Goal: Transaction & Acquisition: Download file/media

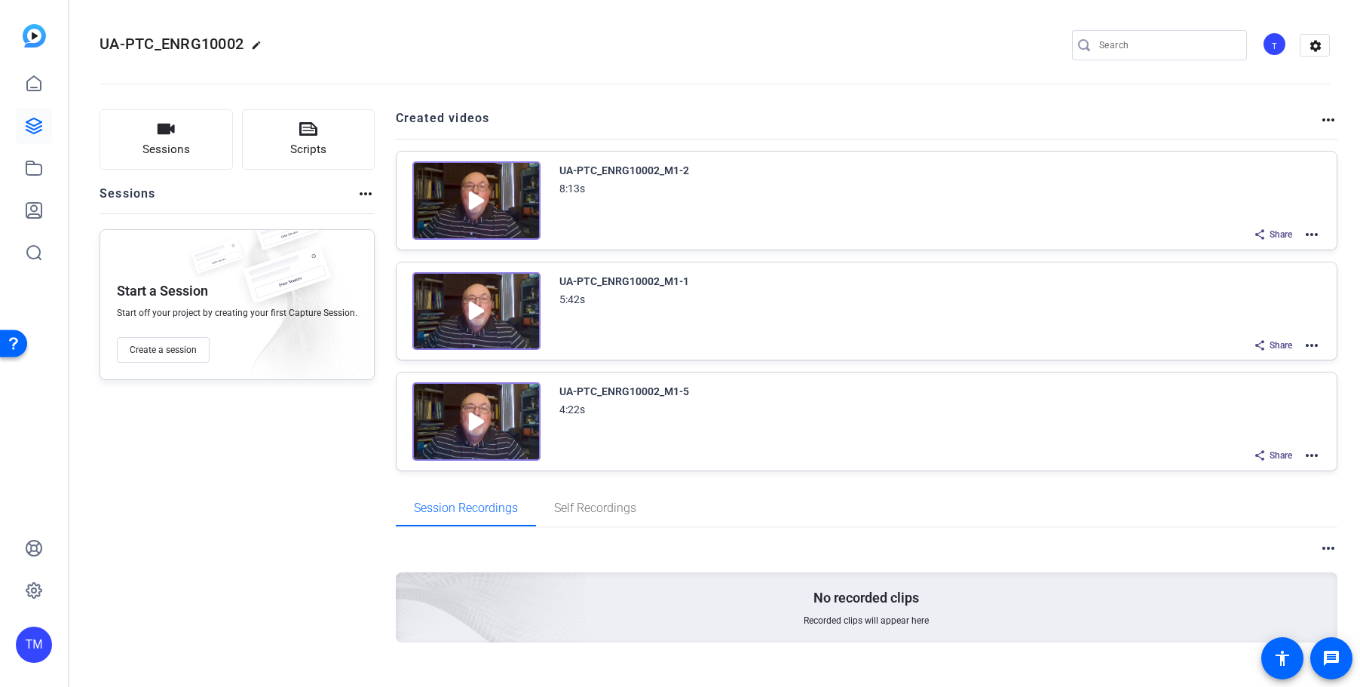
click at [1307, 235] on mat-icon "more_horiz" at bounding box center [1312, 234] width 18 height 18
click at [1284, 264] on span "Duplicate here" at bounding box center [1256, 271] width 105 height 18
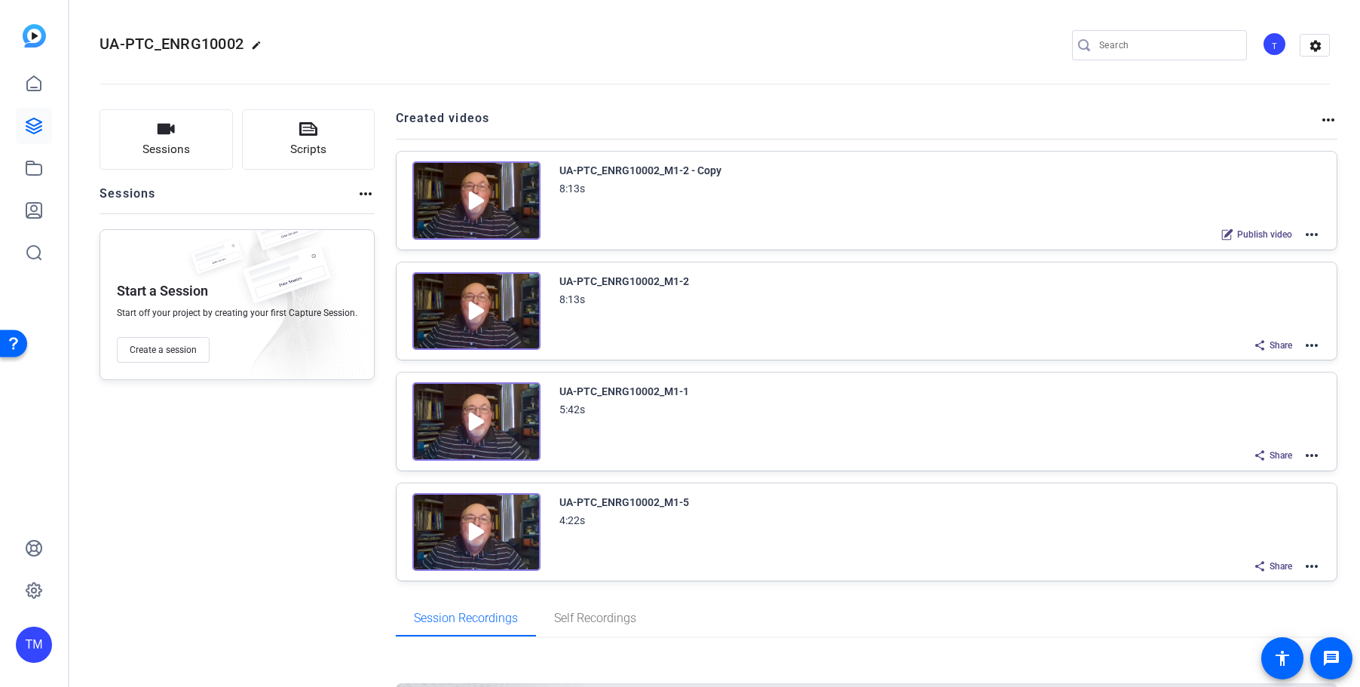
click at [1317, 233] on mat-icon "more_horiz" at bounding box center [1312, 234] width 18 height 18
click at [1284, 250] on span "Edit in Creator" at bounding box center [1256, 252] width 105 height 18
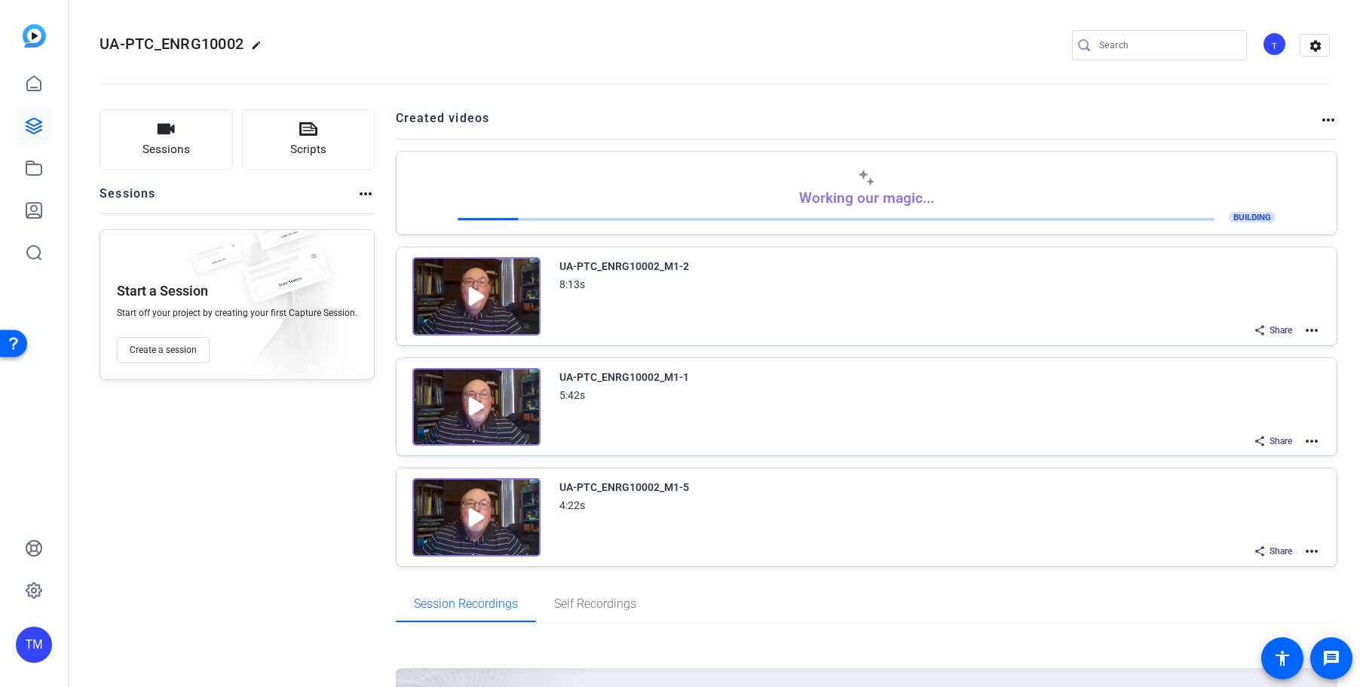
click at [767, 518] on div "UA-PTC_ENRG10002_M1-5 4:22s Share more_horiz" at bounding box center [940, 519] width 762 height 83
click at [469, 520] on img at bounding box center [476, 517] width 128 height 78
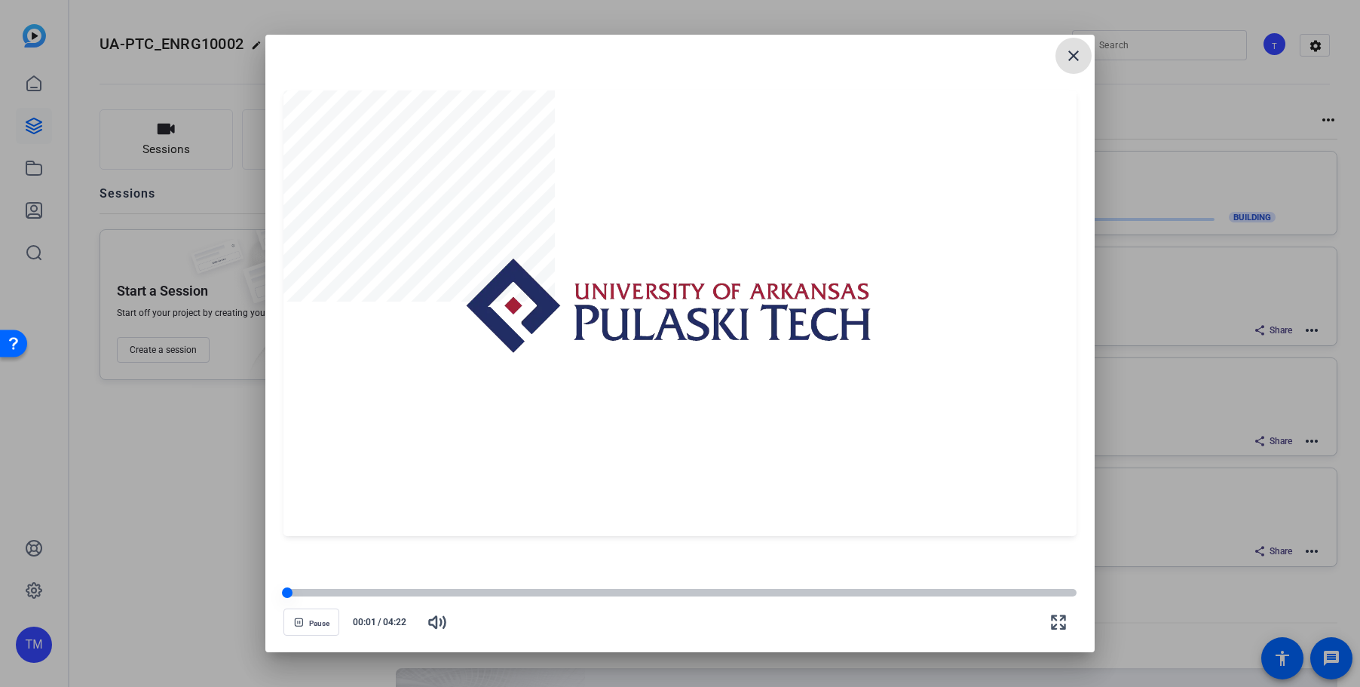
click at [302, 593] on div at bounding box center [679, 593] width 793 height 8
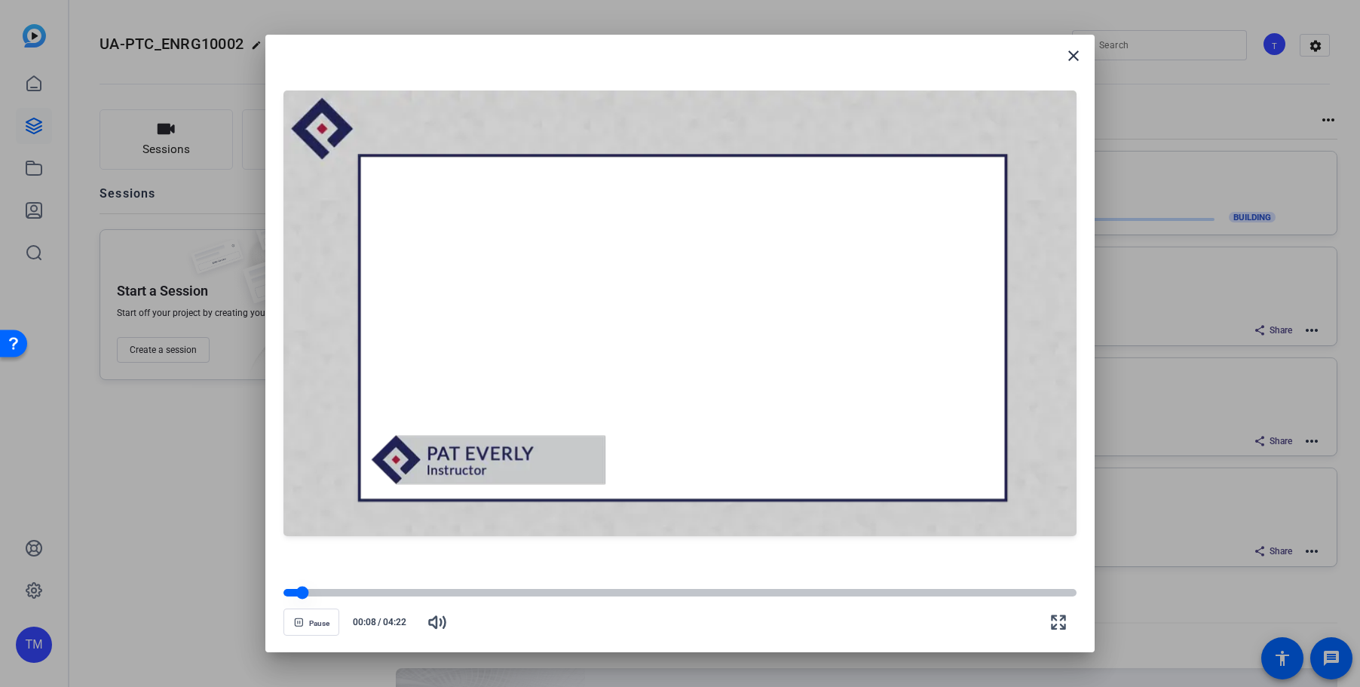
click at [302, 593] on div at bounding box center [302, 592] width 13 height 13
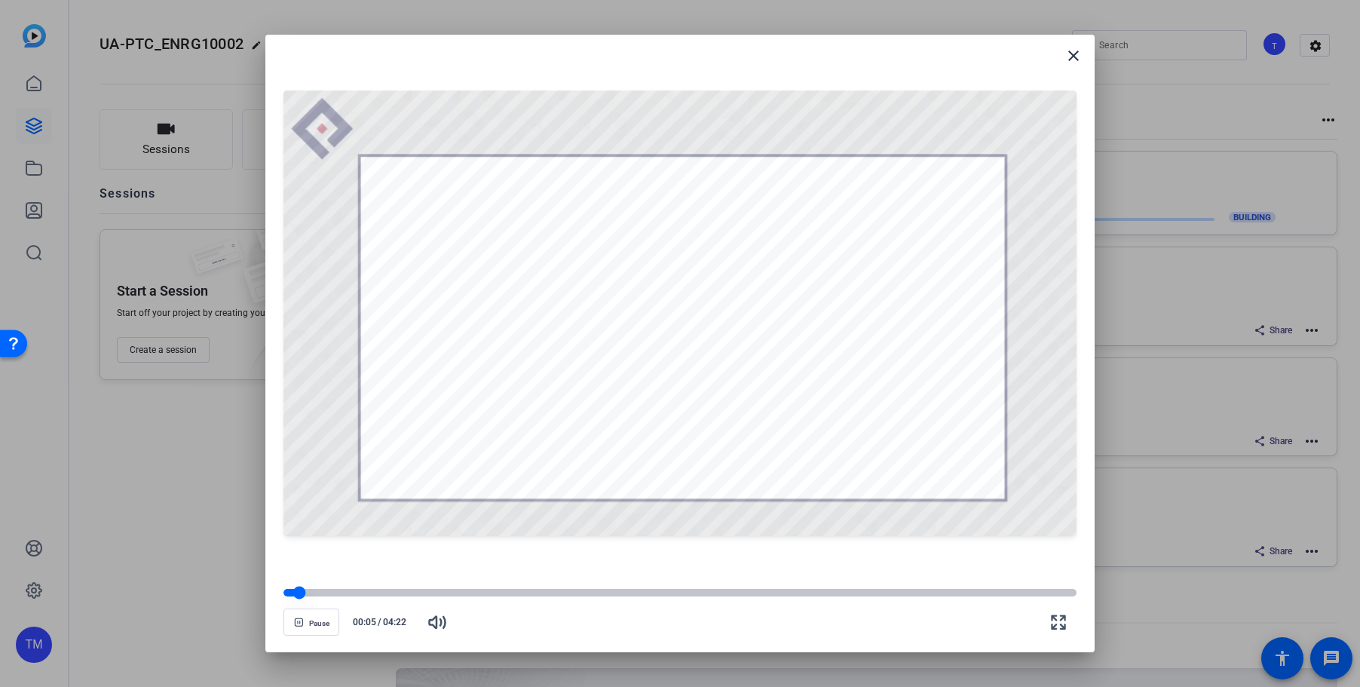
drag, startPoint x: 305, startPoint y: 594, endPoint x: 295, endPoint y: 594, distance: 9.0
click at [295, 594] on div at bounding box center [299, 592] width 13 height 13
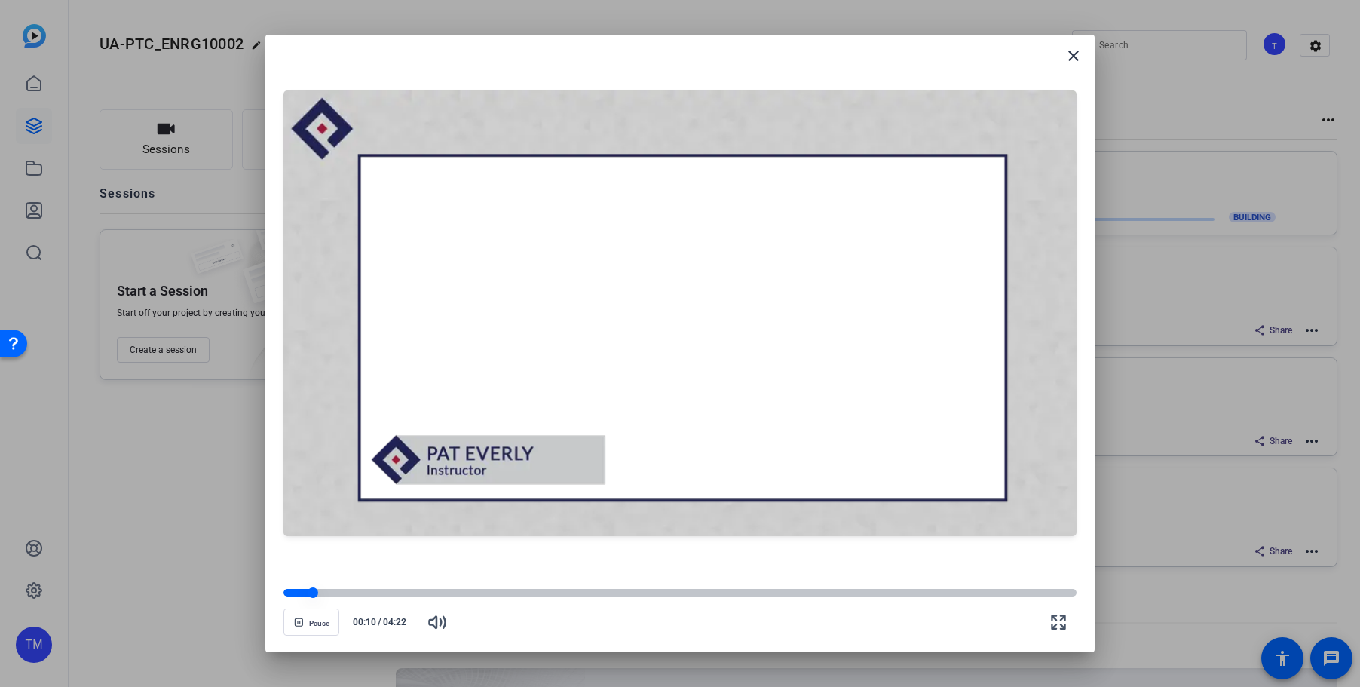
click at [347, 594] on div at bounding box center [679, 593] width 793 height 8
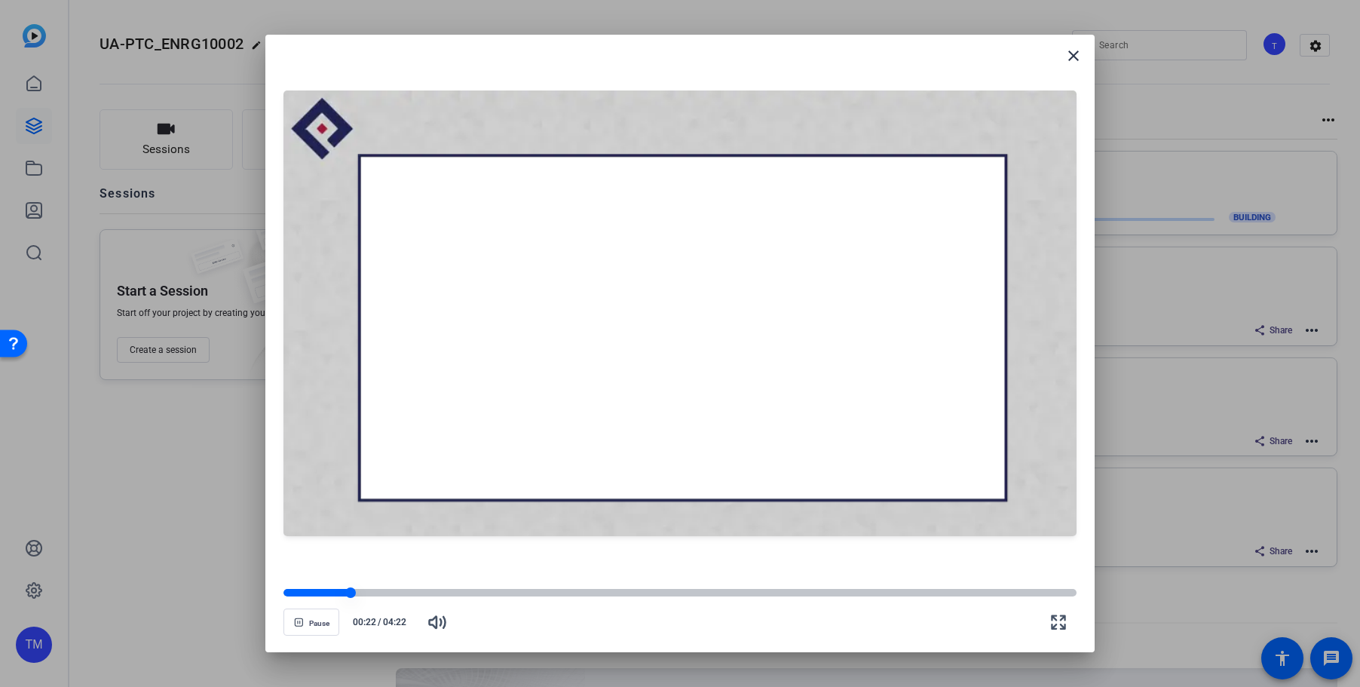
click at [383, 594] on div at bounding box center [679, 593] width 793 height 8
click at [446, 587] on openreel-video-controls "Pause 00:35 / 04:22" at bounding box center [679, 607] width 793 height 53
click at [525, 591] on div at bounding box center [679, 593] width 793 height 8
click at [584, 592] on div at bounding box center [679, 593] width 793 height 8
click at [629, 592] on div at bounding box center [679, 593] width 793 height 8
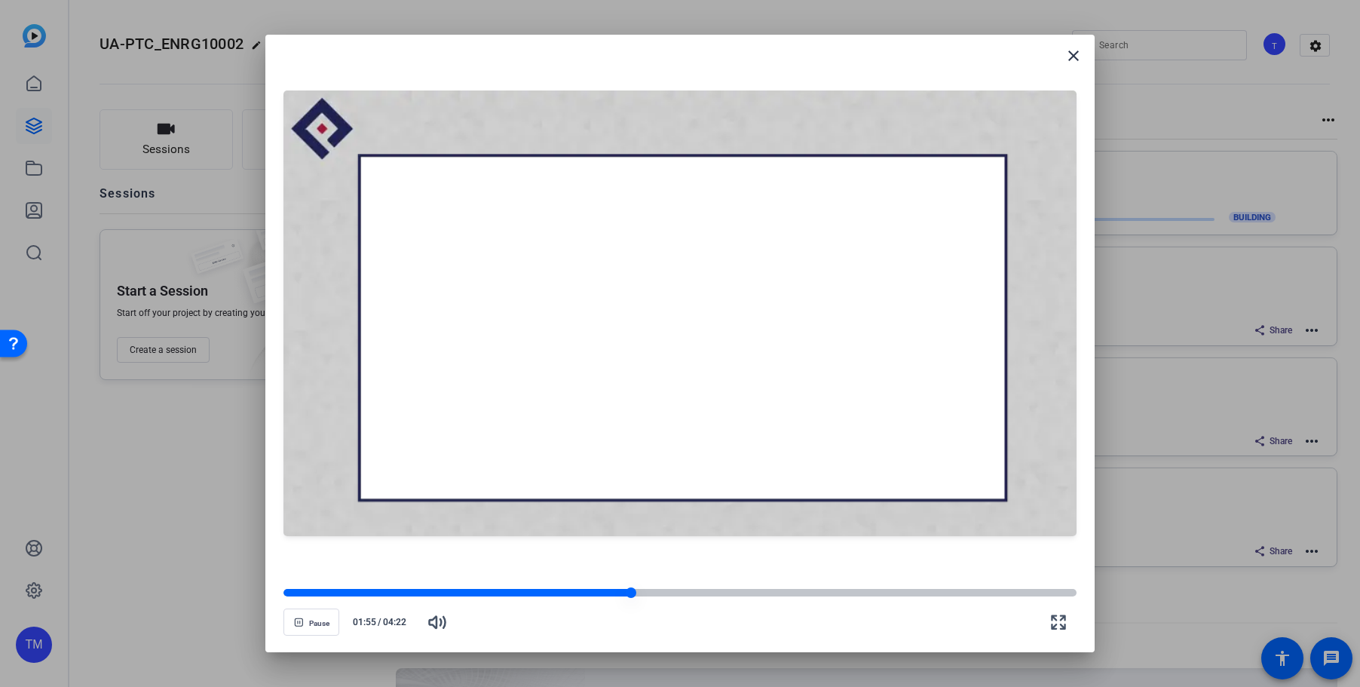
click at [679, 592] on div at bounding box center [679, 593] width 793 height 8
click at [749, 592] on div at bounding box center [679, 593] width 793 height 8
click at [822, 592] on div at bounding box center [679, 593] width 793 height 8
click at [884, 593] on div at bounding box center [679, 593] width 793 height 8
click at [932, 593] on div at bounding box center [679, 593] width 793 height 8
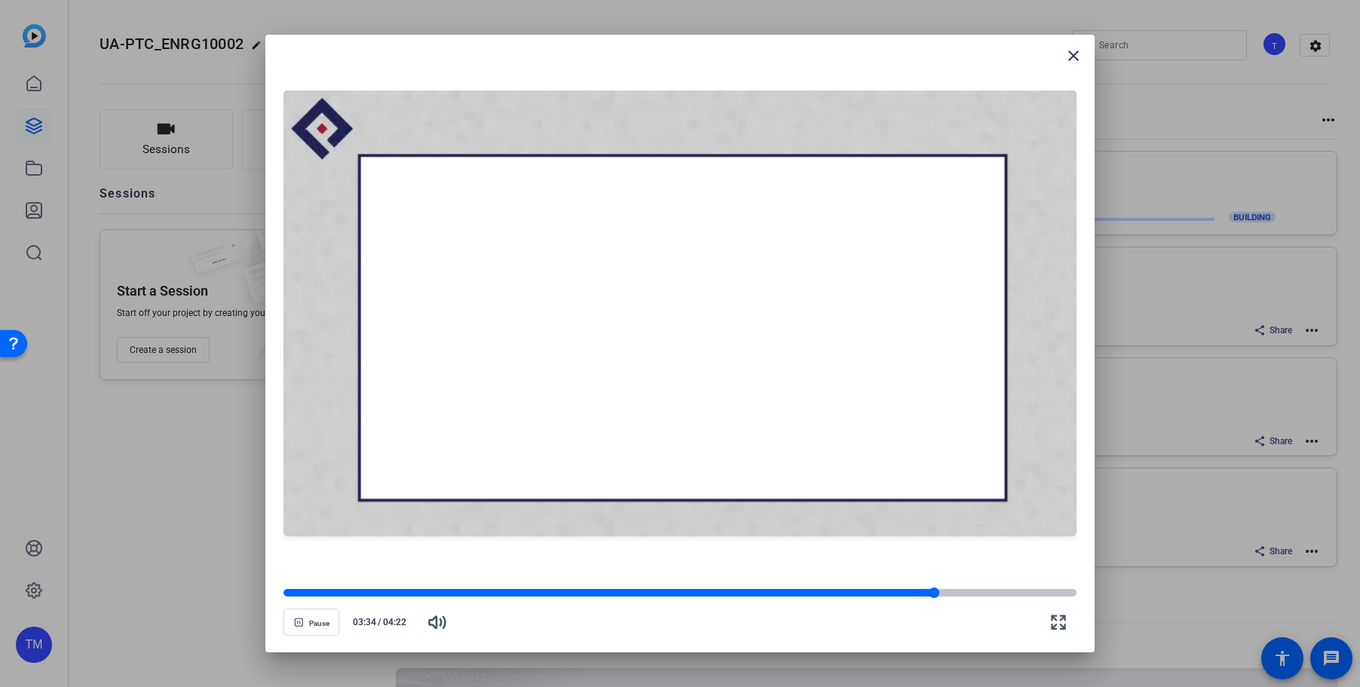
click at [974, 593] on div at bounding box center [679, 593] width 793 height 8
click at [1003, 592] on div at bounding box center [679, 593] width 793 height 8
click at [1013, 591] on div at bounding box center [1008, 592] width 11 height 11
click at [1030, 591] on div at bounding box center [679, 593] width 793 height 8
click at [1040, 591] on div at bounding box center [679, 593] width 793 height 8
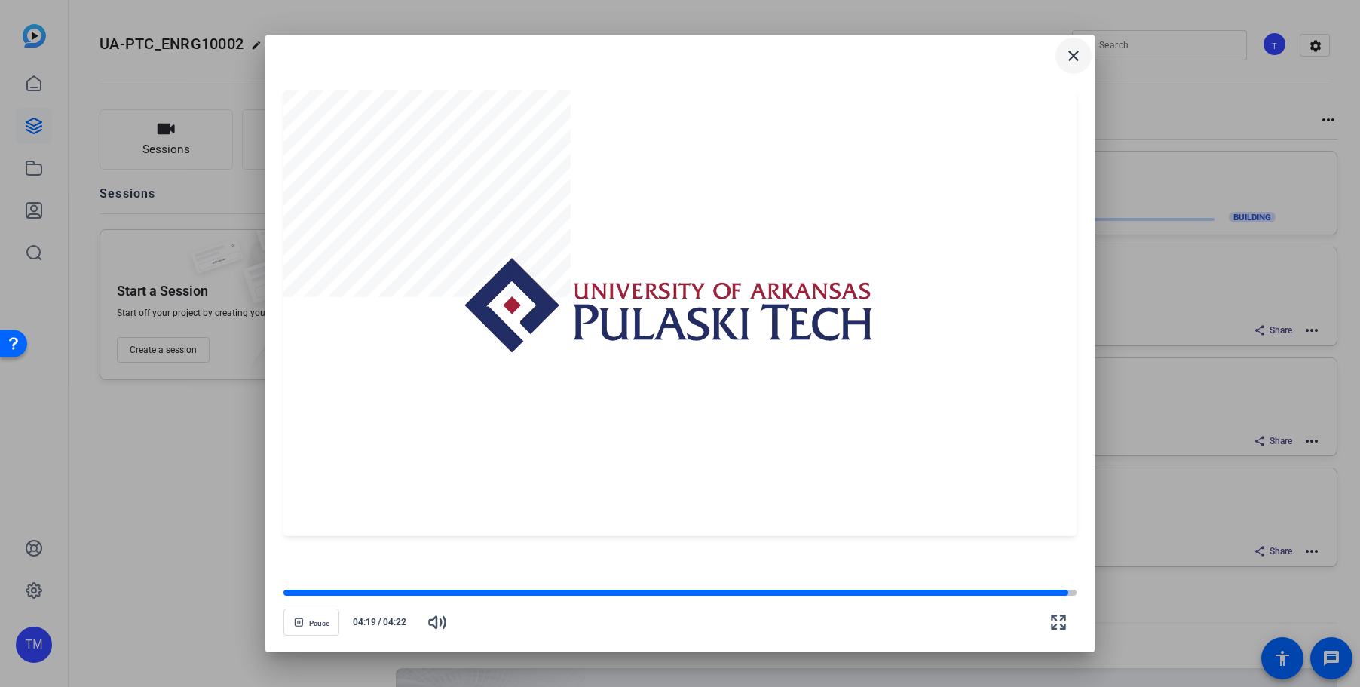
click at [1071, 54] on mat-icon "close" at bounding box center [1073, 56] width 18 height 18
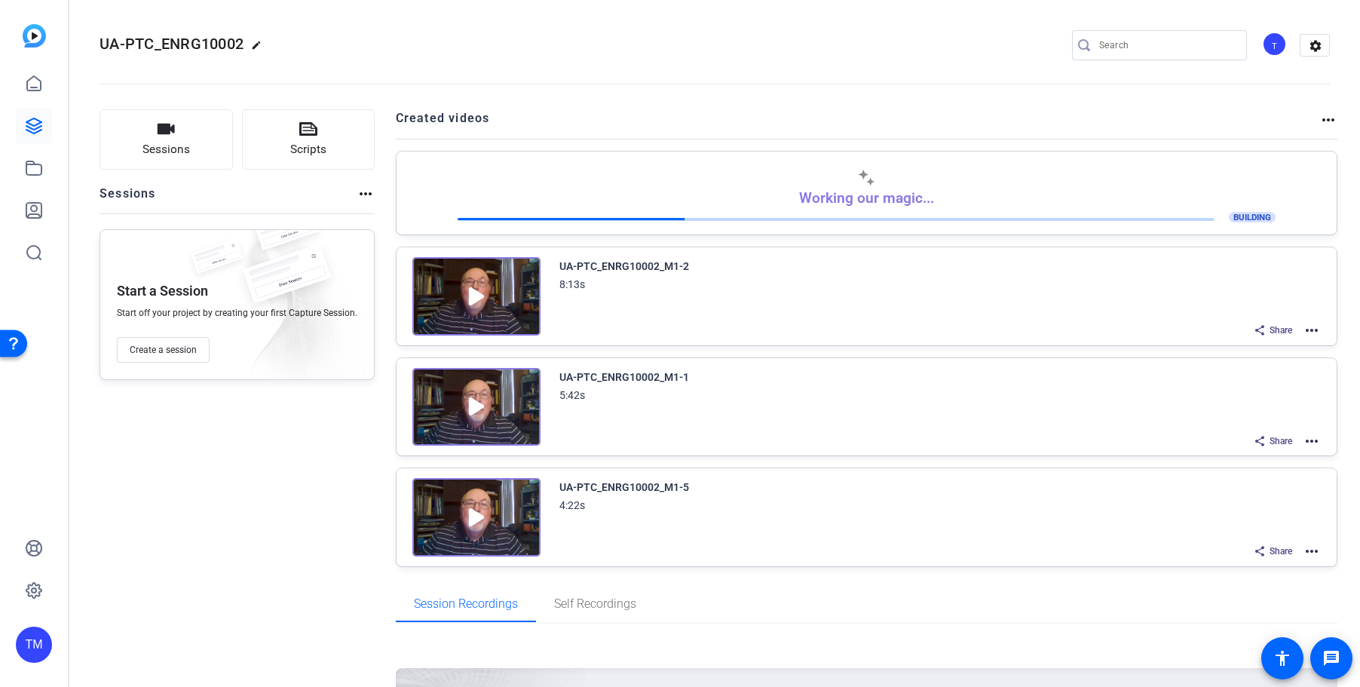
click at [1310, 549] on mat-icon "more_horiz" at bounding box center [1312, 551] width 18 height 18
click at [1260, 533] on span "Download Video" at bounding box center [1256, 532] width 105 height 18
click at [470, 402] on img at bounding box center [476, 407] width 128 height 78
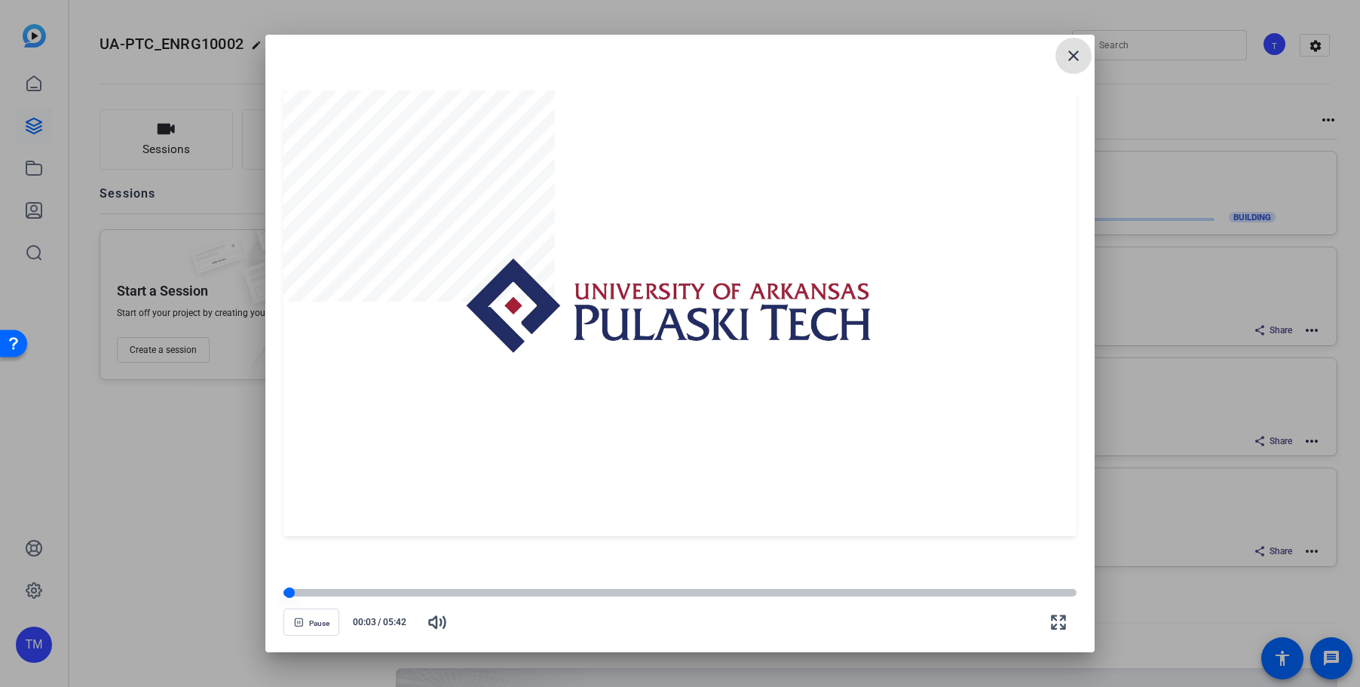
click at [314, 591] on div at bounding box center [679, 593] width 793 height 8
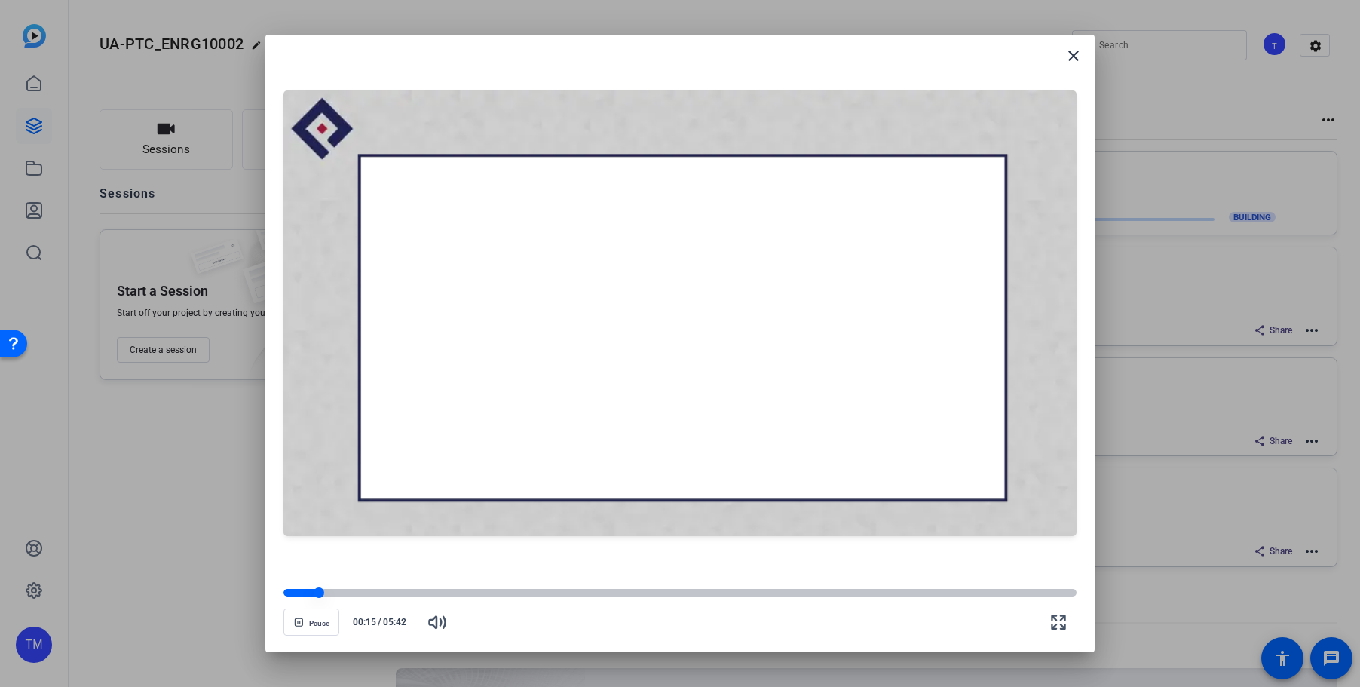
click at [306, 591] on div at bounding box center [300, 593] width 35 height 8
click at [299, 594] on div at bounding box center [296, 593] width 26 height 8
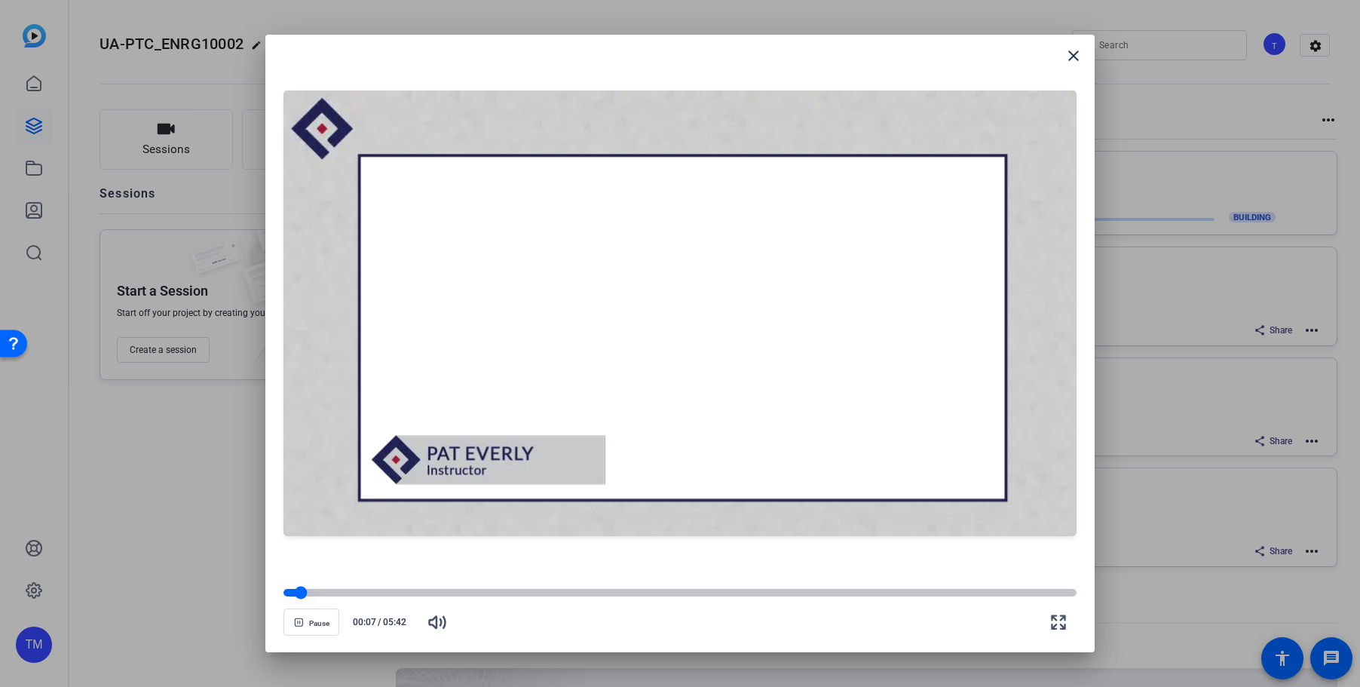
click at [295, 594] on div at bounding box center [300, 592] width 13 height 13
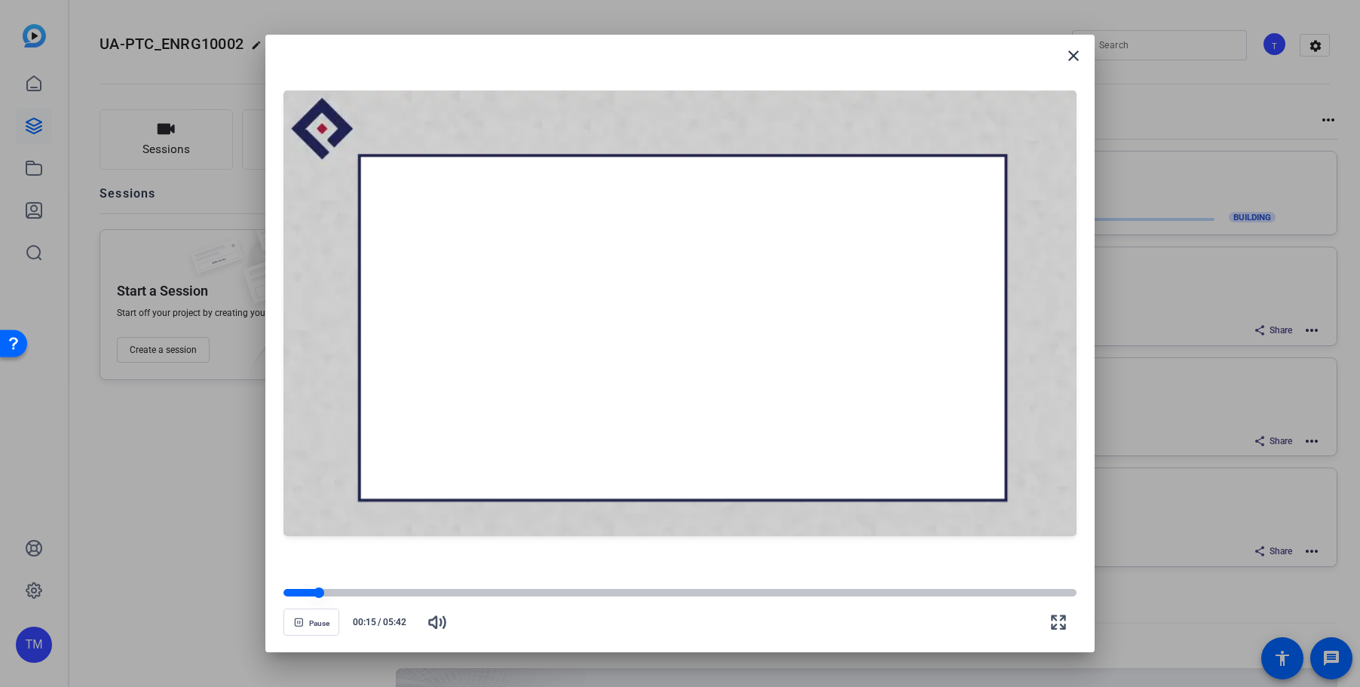
click at [347, 591] on div at bounding box center [679, 593] width 793 height 8
click at [461, 591] on div at bounding box center [679, 593] width 793 height 8
click at [565, 593] on div at bounding box center [679, 593] width 793 height 8
click at [643, 593] on div at bounding box center [679, 593] width 793 height 8
click at [724, 593] on div at bounding box center [679, 593] width 793 height 8
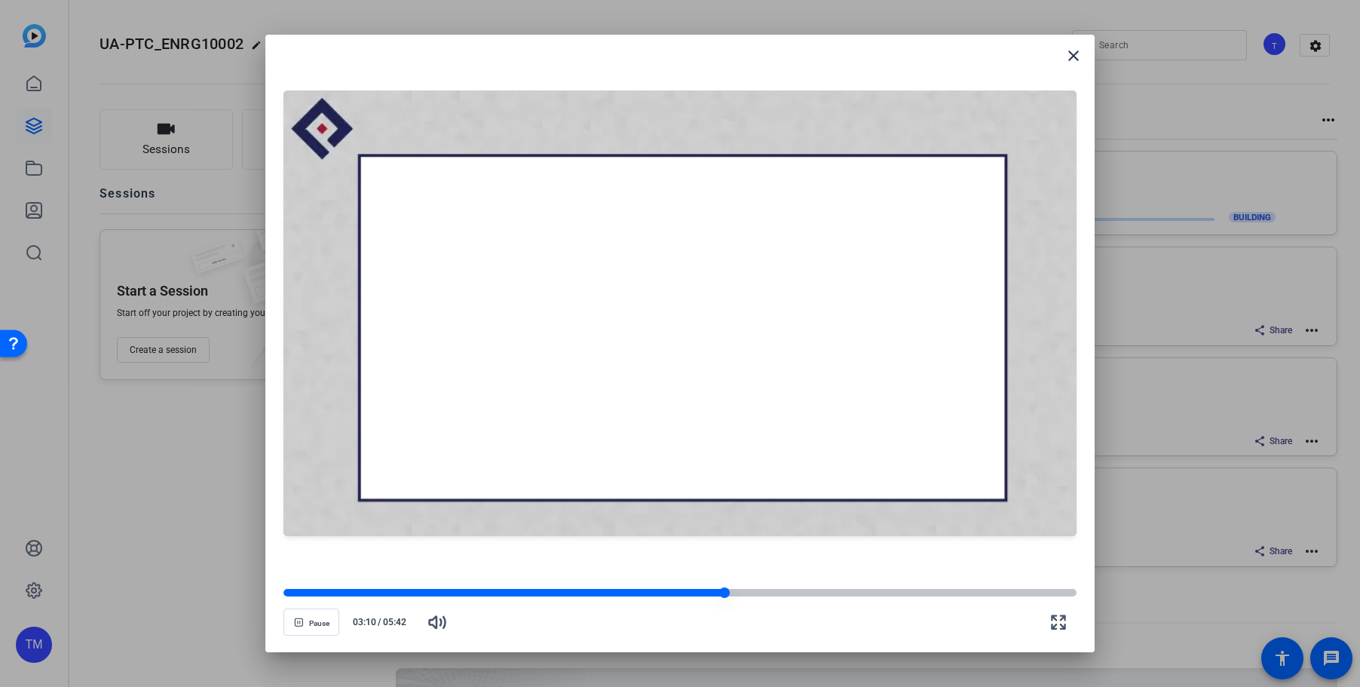
click at [804, 595] on div at bounding box center [679, 593] width 793 height 8
click at [898, 590] on div at bounding box center [679, 593] width 793 height 8
click at [970, 589] on div at bounding box center [679, 593] width 793 height 8
click at [1001, 589] on div at bounding box center [679, 593] width 793 height 8
click at [1025, 591] on div at bounding box center [679, 593] width 793 height 8
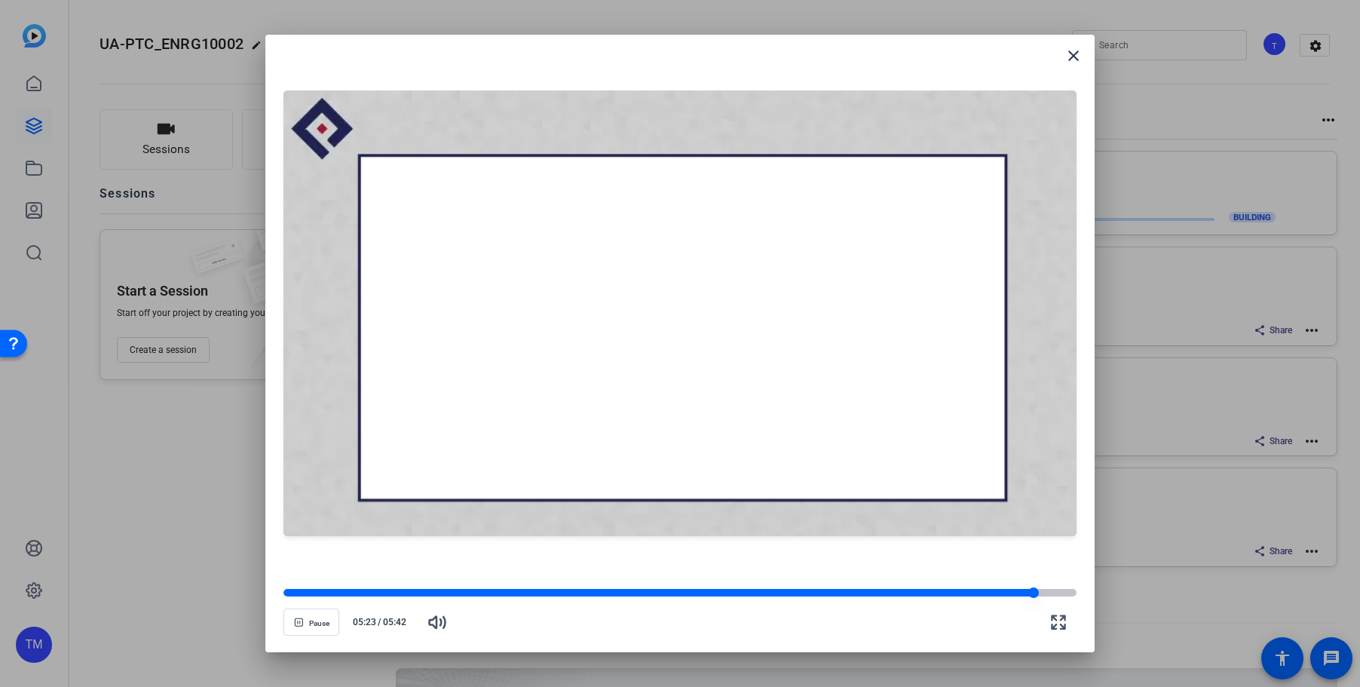
click at [1040, 590] on div at bounding box center [679, 593] width 793 height 8
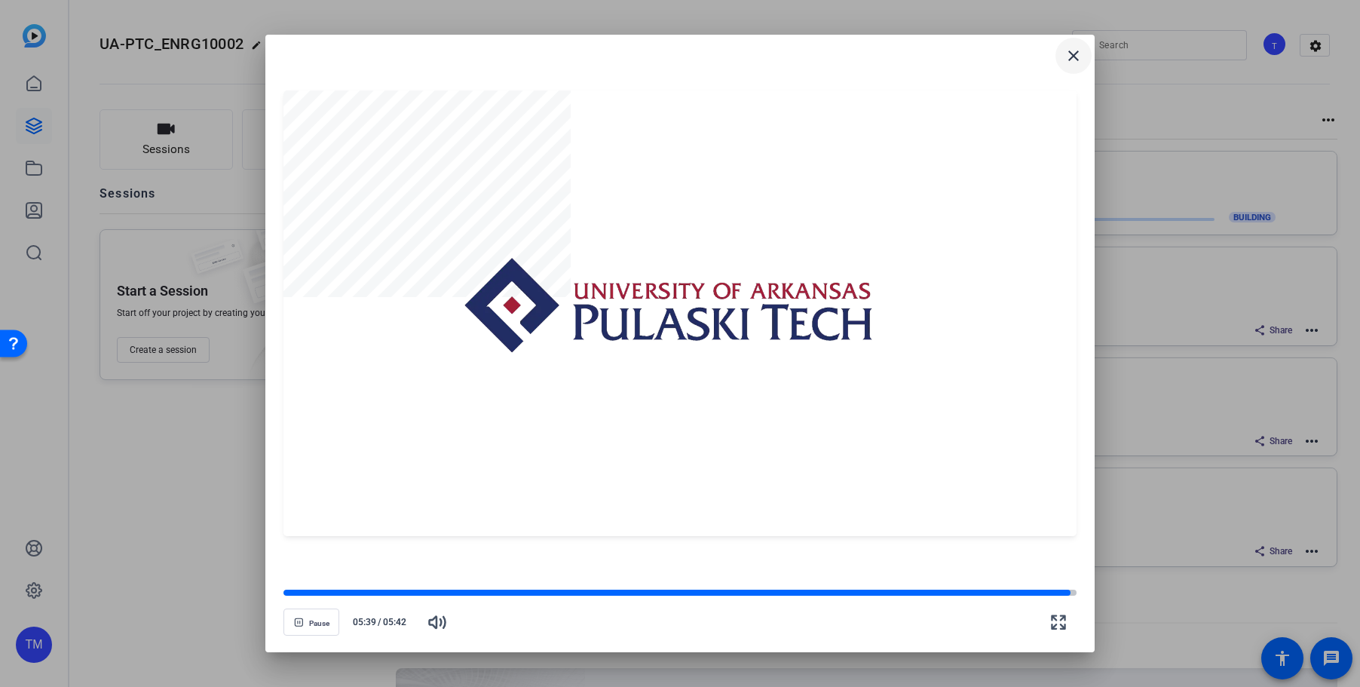
click at [1078, 64] on mat-icon "close" at bounding box center [1073, 56] width 18 height 18
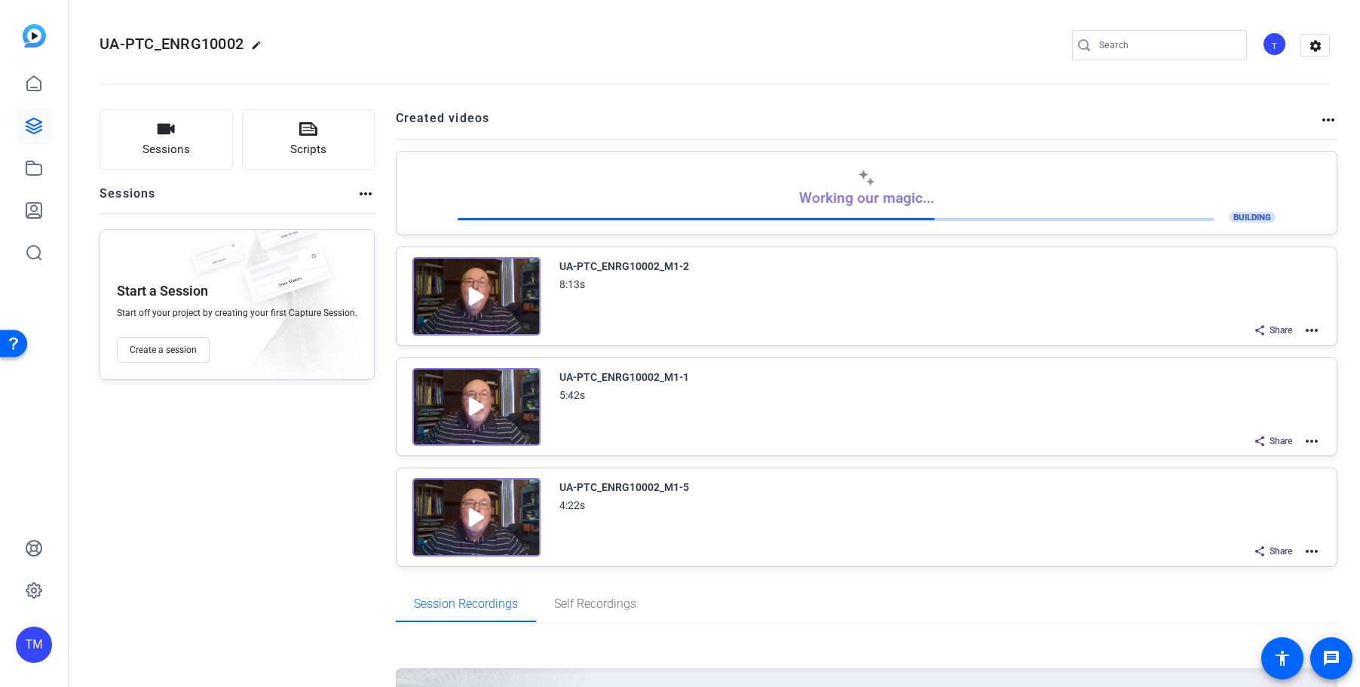
click at [1311, 442] on mat-icon "more_horiz" at bounding box center [1312, 441] width 18 height 18
click at [1251, 569] on span "Download Video" at bounding box center [1256, 571] width 105 height 18
click at [1082, 323] on div "Share more_horiz" at bounding box center [940, 330] width 762 height 20
click at [475, 292] on img at bounding box center [476, 296] width 128 height 78
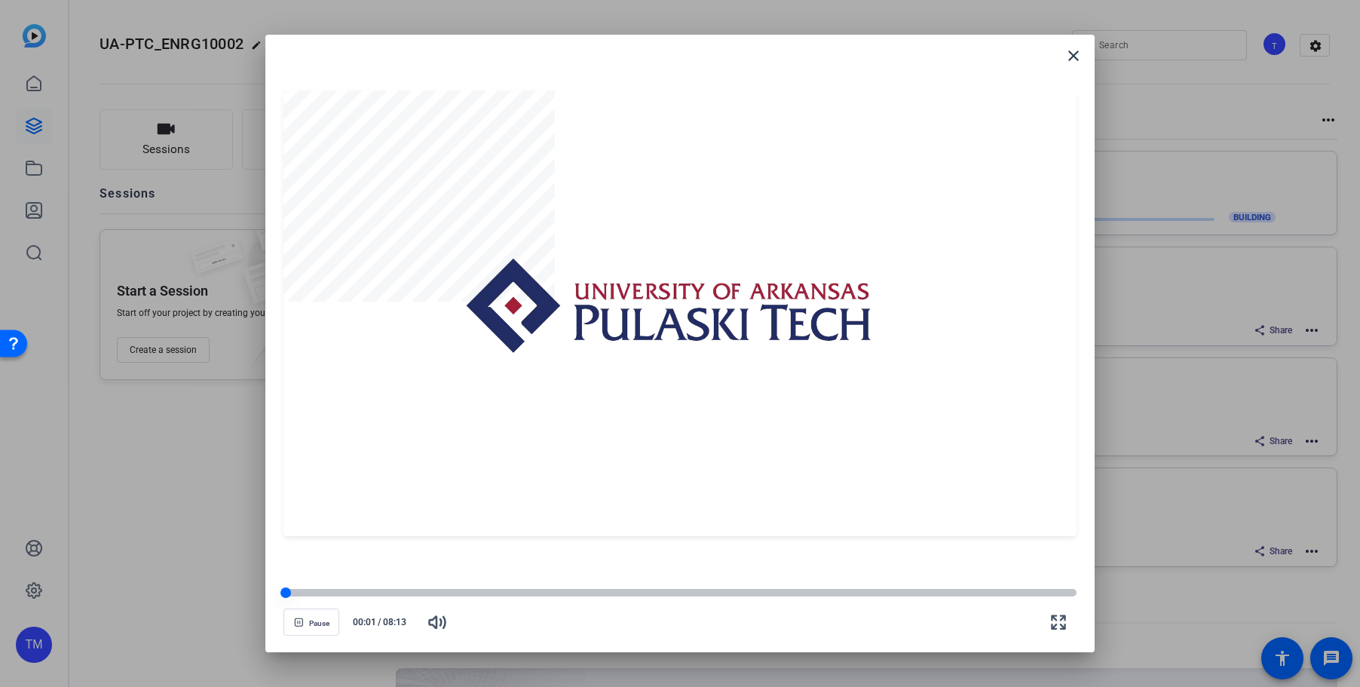
click at [299, 592] on div at bounding box center [679, 593] width 793 height 8
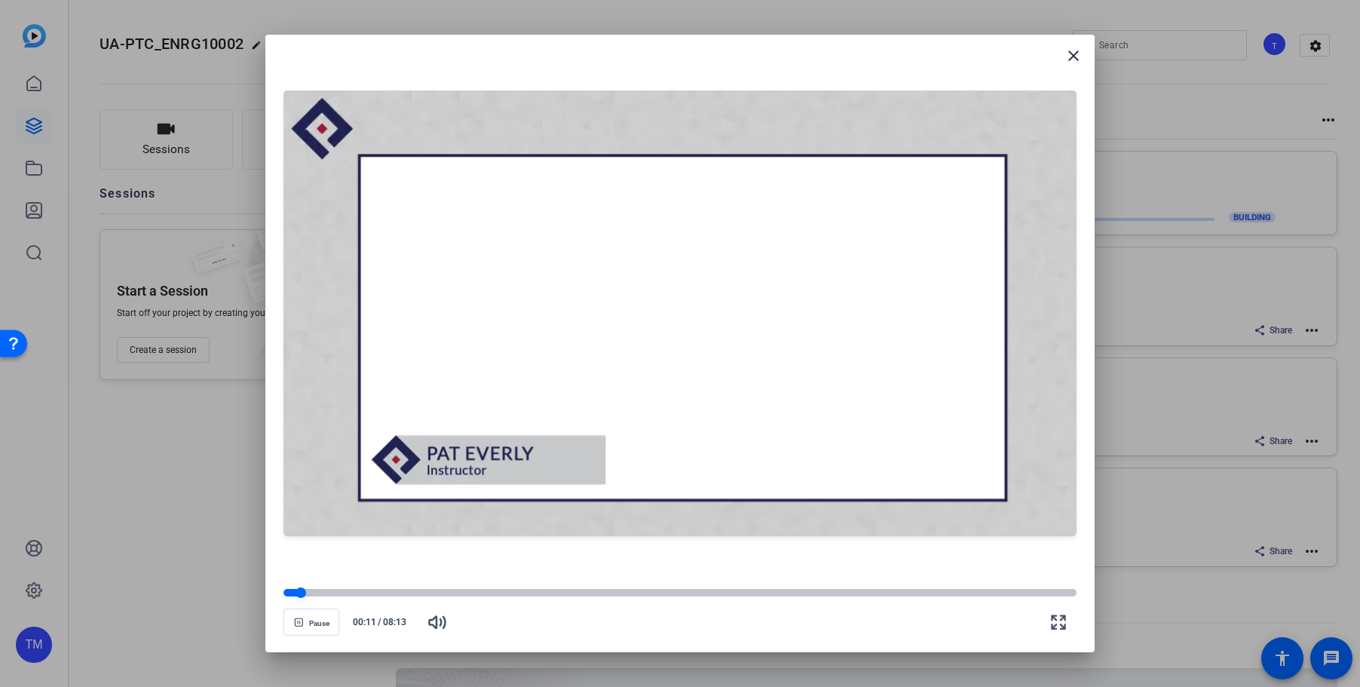
drag, startPoint x: 314, startPoint y: 592, endPoint x: 305, endPoint y: 594, distance: 9.9
click at [305, 594] on div at bounding box center [679, 593] width 793 height 8
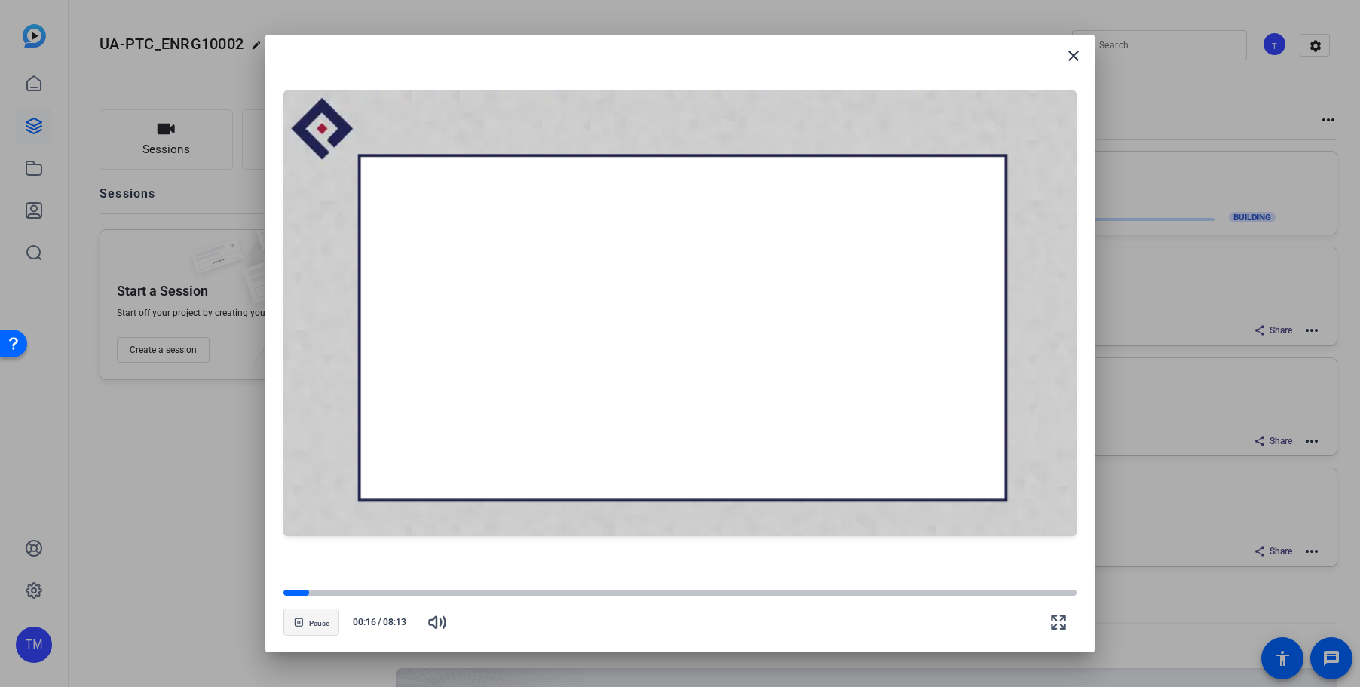
click at [321, 617] on span "button" at bounding box center [311, 622] width 54 height 36
click at [1074, 58] on mat-icon "close" at bounding box center [1073, 56] width 18 height 18
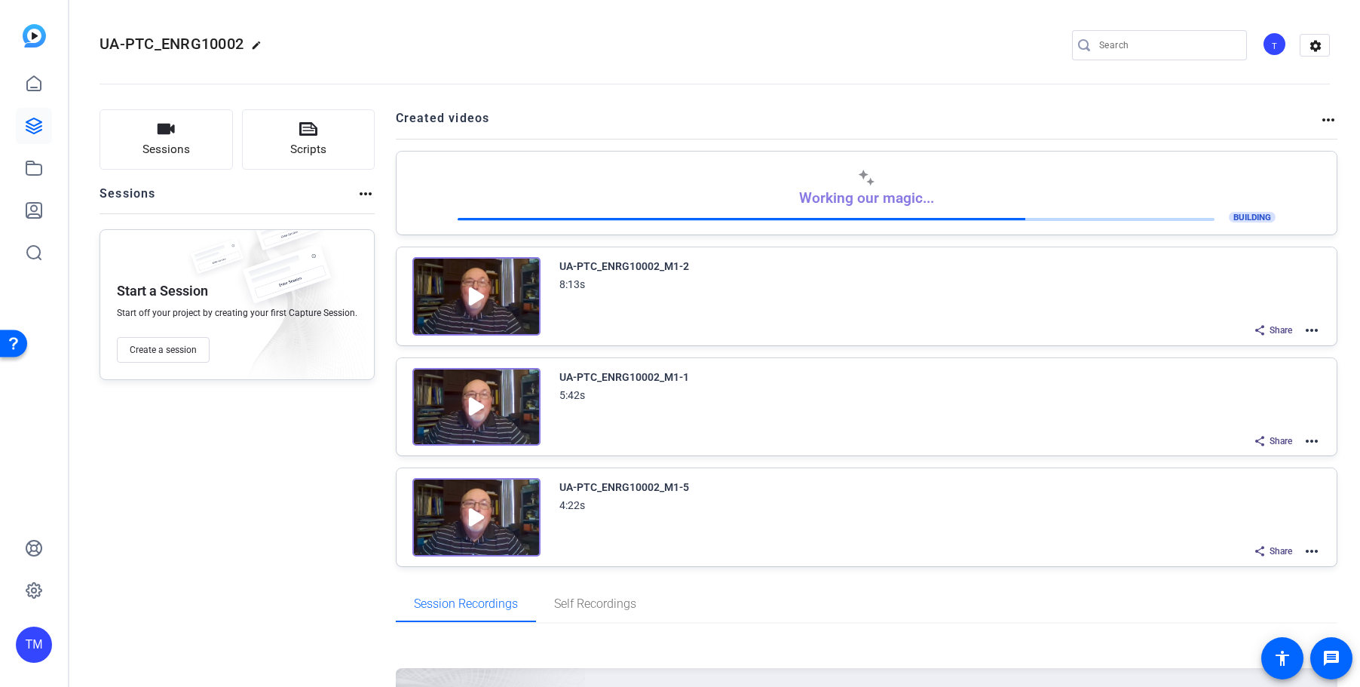
click at [1312, 328] on mat-icon "more_horiz" at bounding box center [1312, 330] width 18 height 18
click at [1273, 347] on span "Edit in Creator" at bounding box center [1256, 348] width 105 height 18
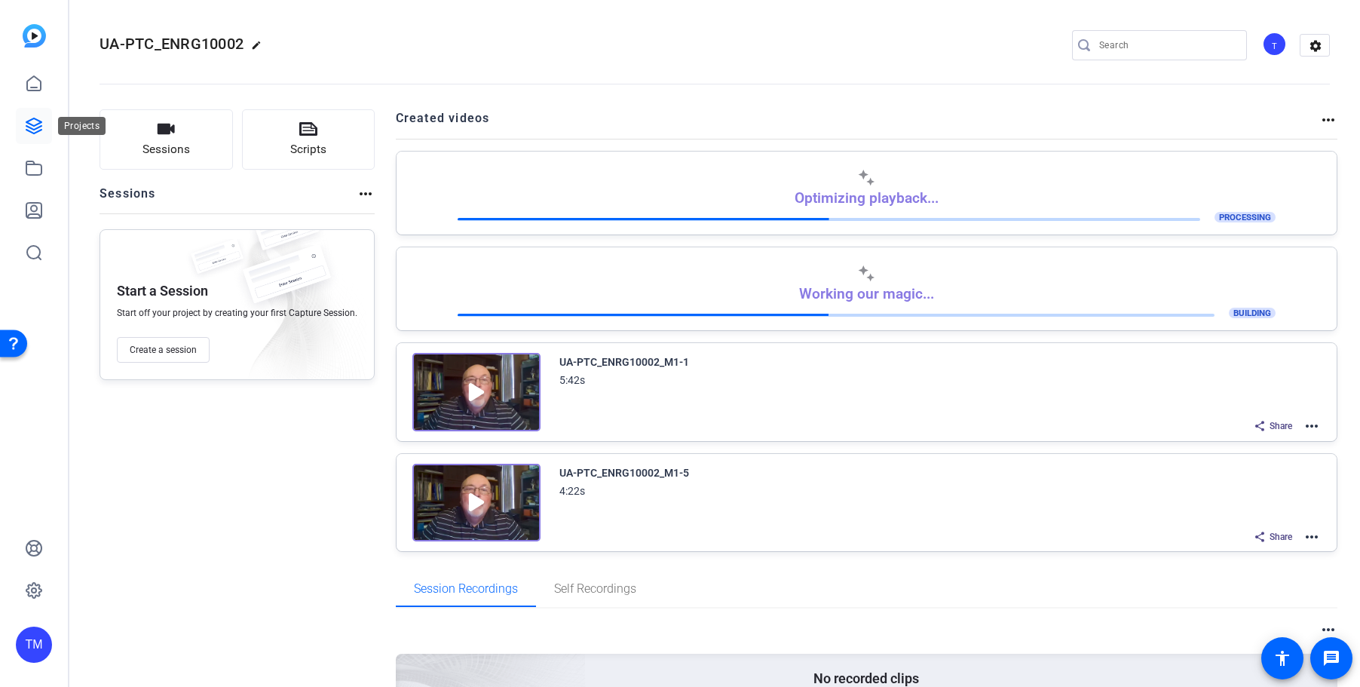
click at [33, 134] on icon at bounding box center [34, 126] width 18 height 18
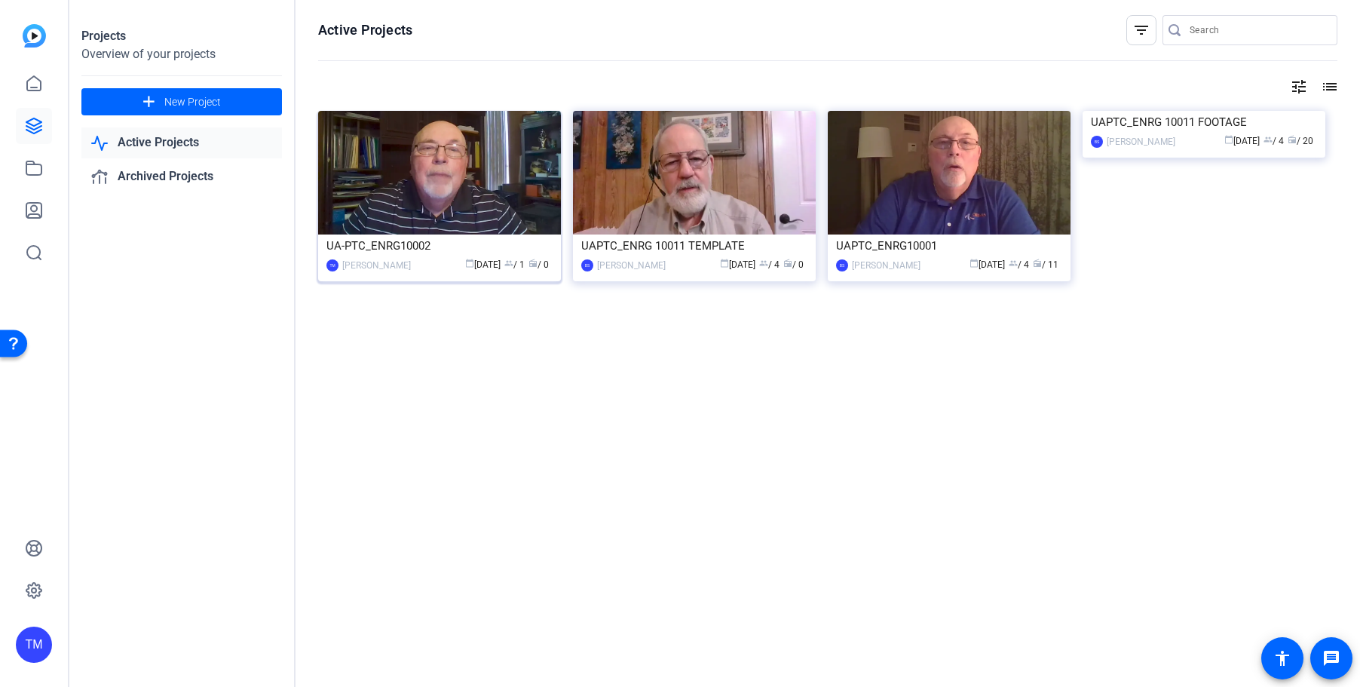
click at [478, 194] on img at bounding box center [439, 173] width 243 height 124
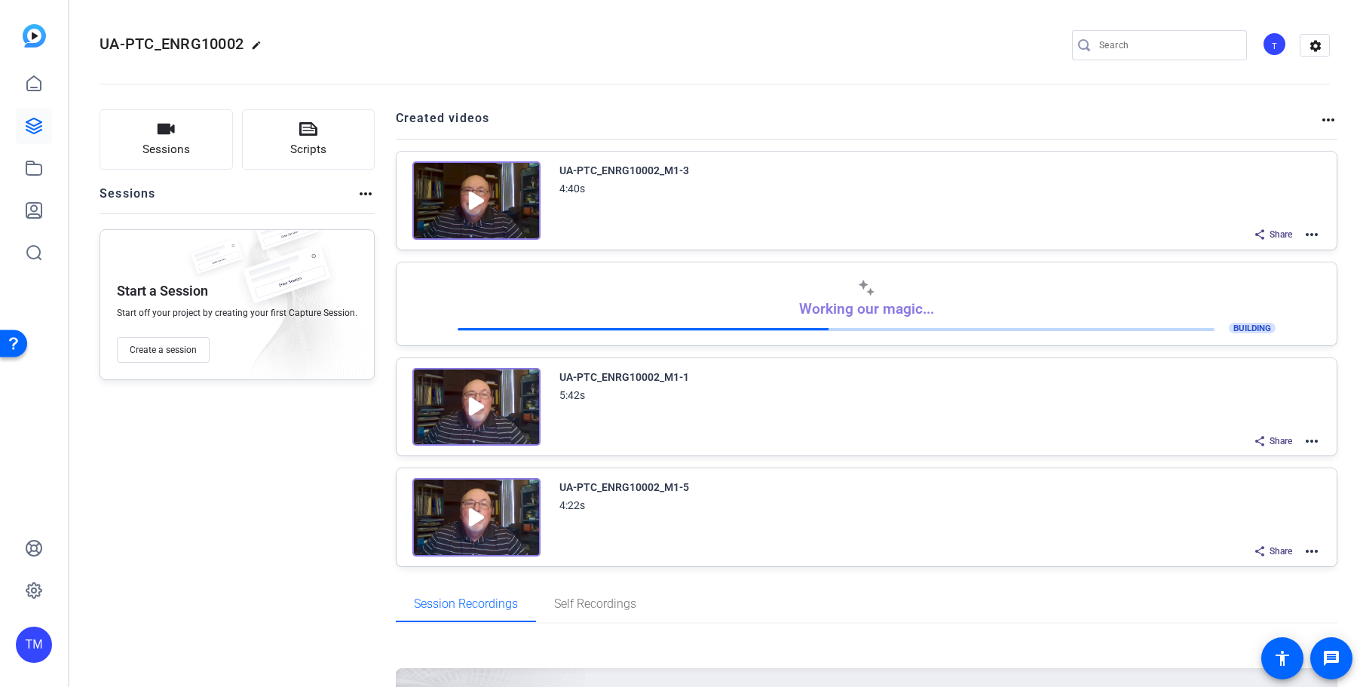
click at [476, 198] on img at bounding box center [476, 200] width 128 height 78
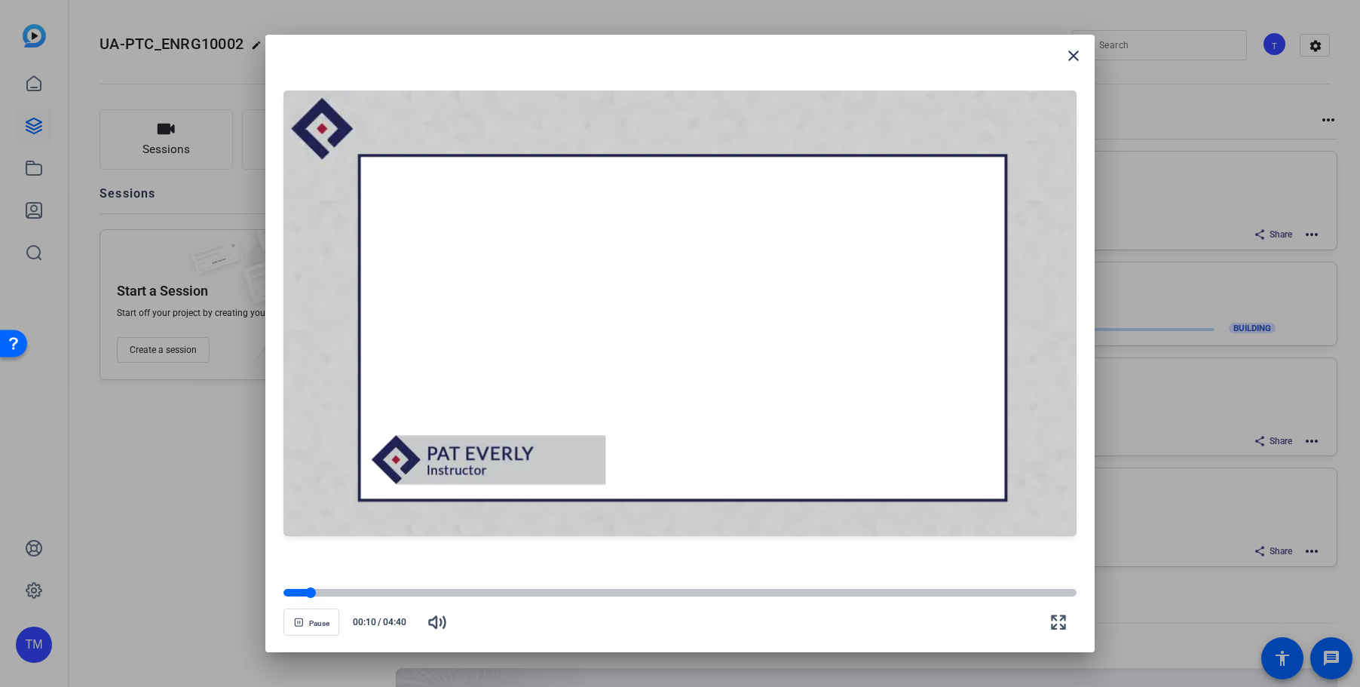
click at [336, 590] on div at bounding box center [679, 593] width 793 height 8
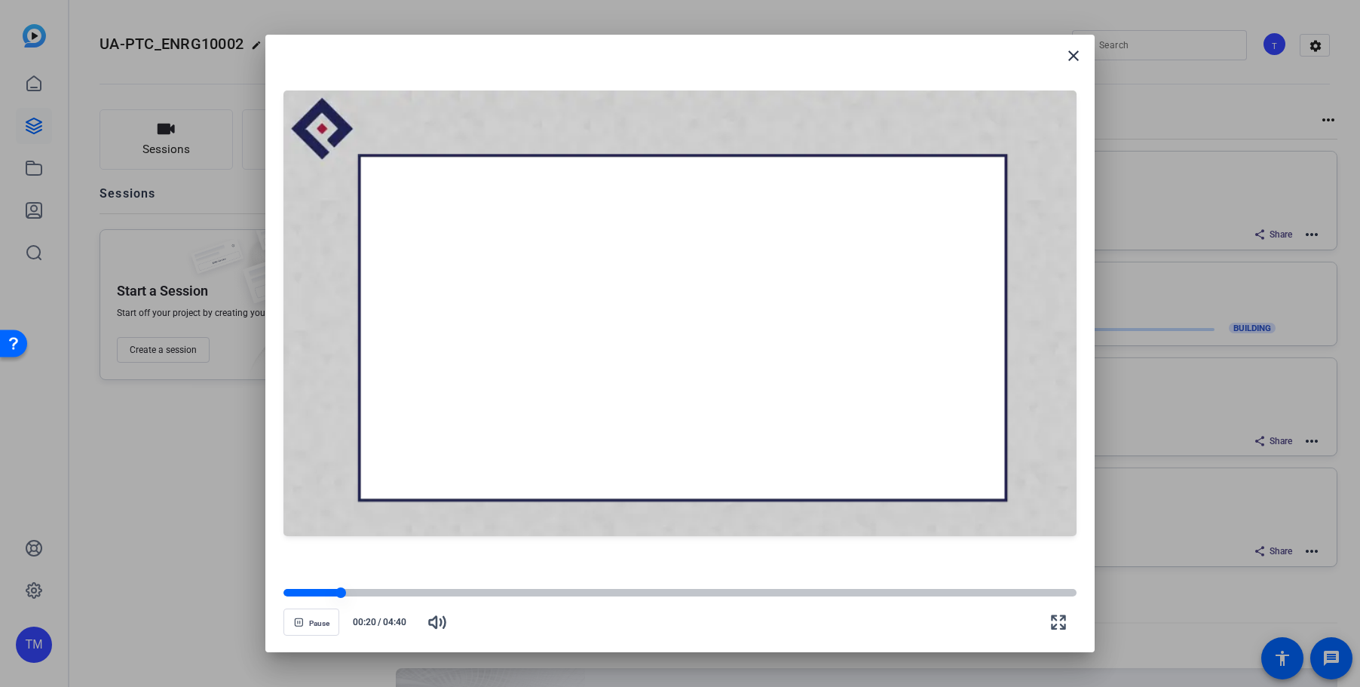
click at [363, 590] on div at bounding box center [679, 593] width 793 height 8
click at [348, 592] on div at bounding box center [323, 593] width 81 height 8
click at [337, 592] on div at bounding box center [316, 593] width 66 height 8
click at [530, 590] on div at bounding box center [679, 593] width 793 height 8
click at [978, 597] on div at bounding box center [679, 592] width 793 height 11
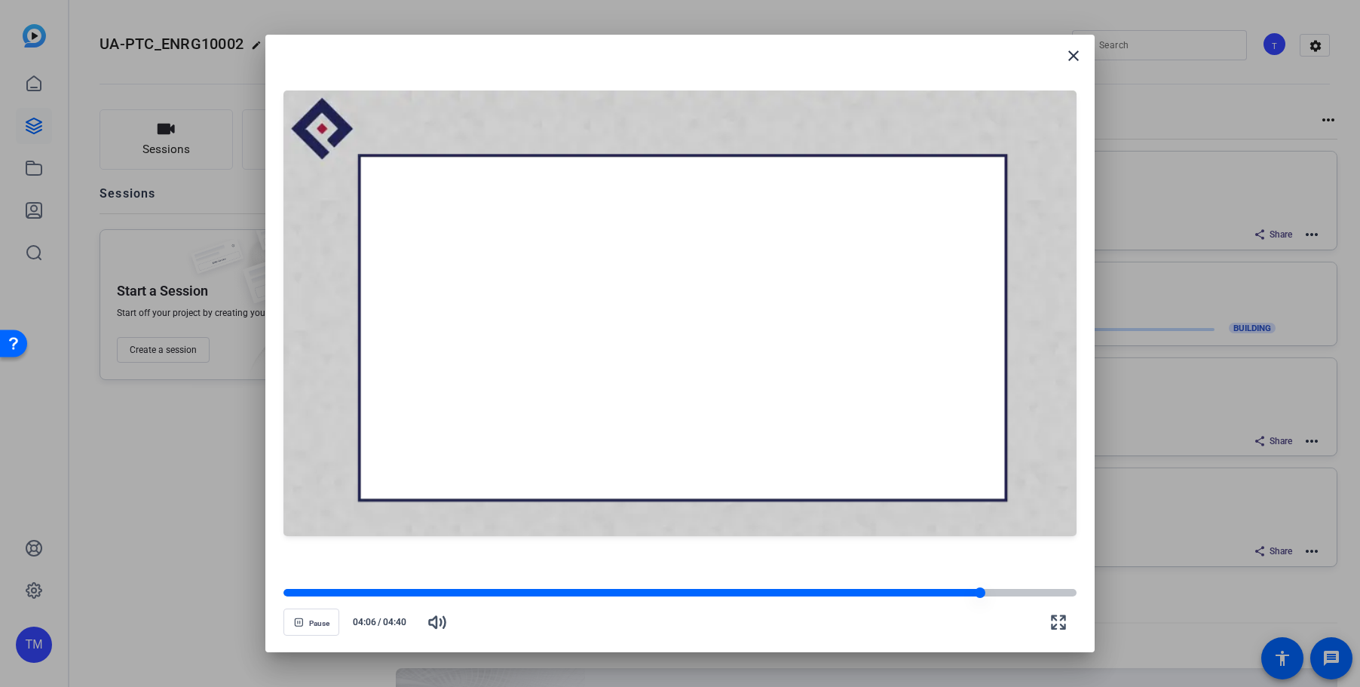
click at [1006, 596] on div at bounding box center [679, 593] width 793 height 8
click at [1029, 592] on div at bounding box center [679, 593] width 793 height 8
click at [1025, 592] on div at bounding box center [658, 593] width 750 height 8
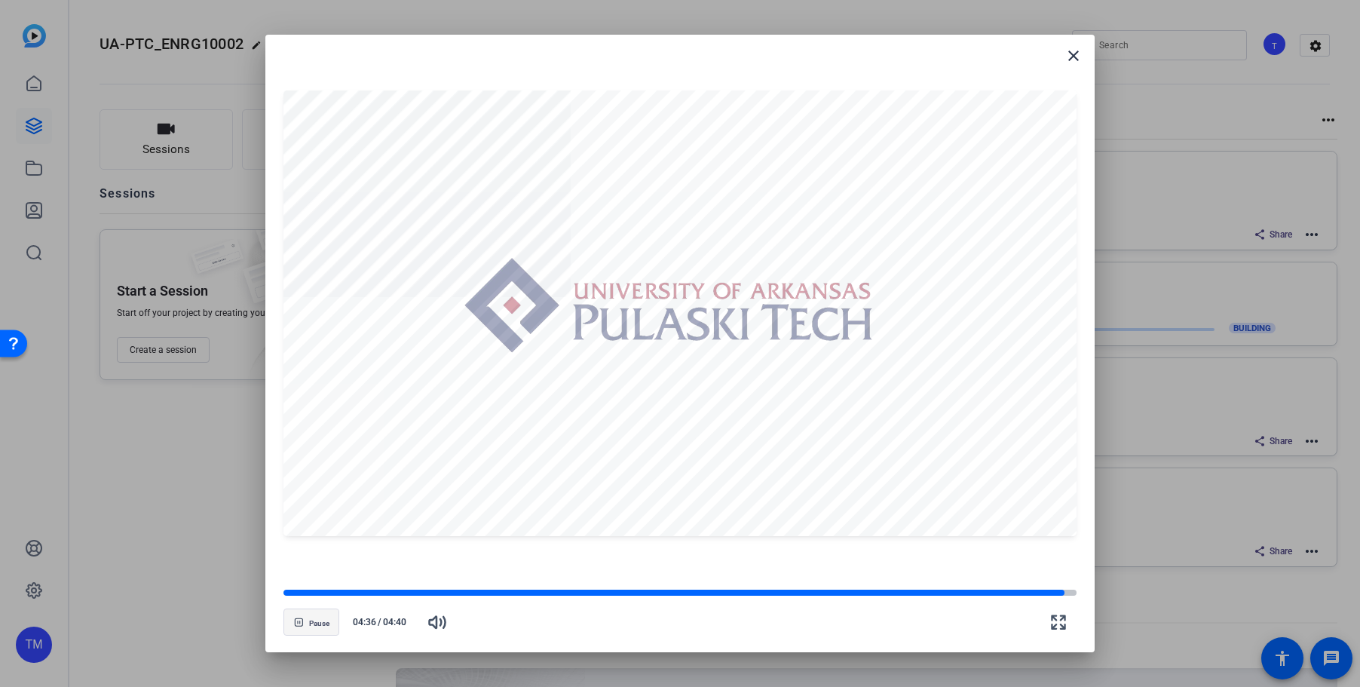
click at [305, 617] on span "button" at bounding box center [311, 622] width 54 height 36
click at [1074, 59] on mat-icon "close" at bounding box center [1073, 56] width 18 height 18
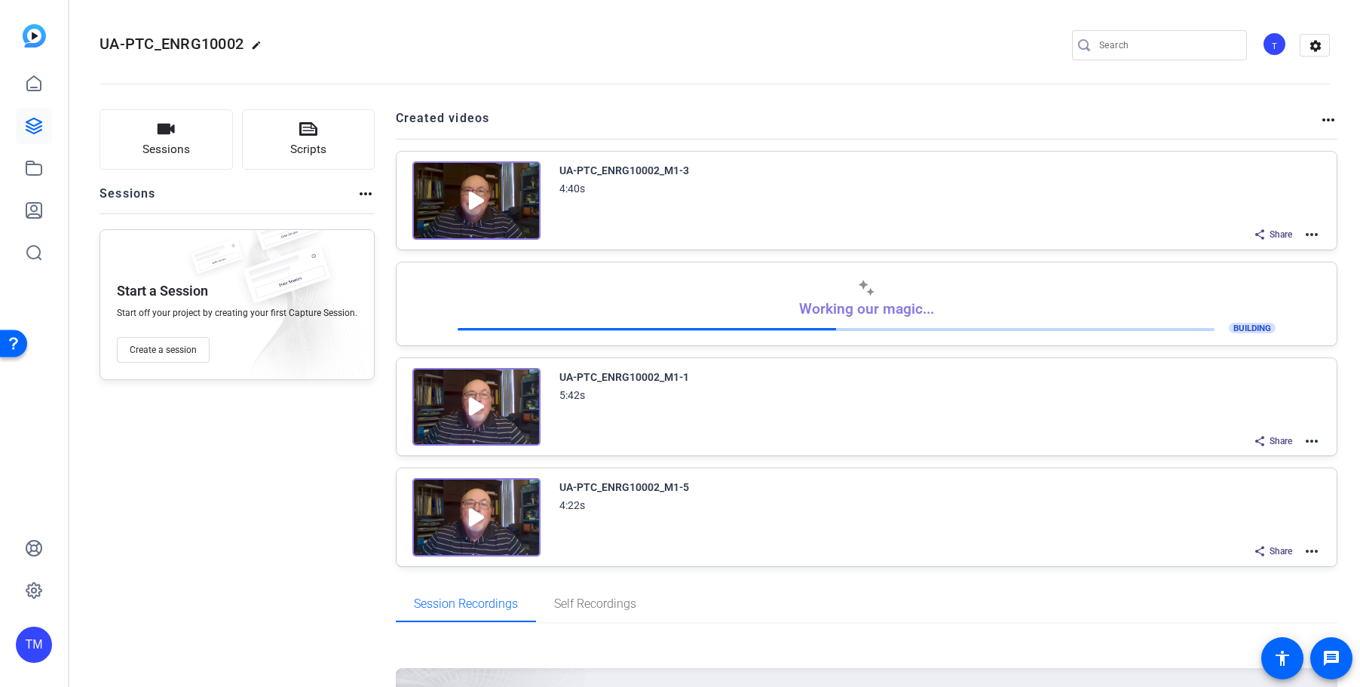
click at [1315, 236] on mat-icon "more_horiz" at bounding box center [1312, 234] width 18 height 18
click at [1255, 363] on span "Download Video" at bounding box center [1256, 366] width 105 height 18
click at [241, 416] on div "Sessions Scripts Sessions more_horiz Start a Session Start off your project by …" at bounding box center [237, 447] width 275 height 677
click at [34, 125] on icon at bounding box center [33, 125] width 15 height 15
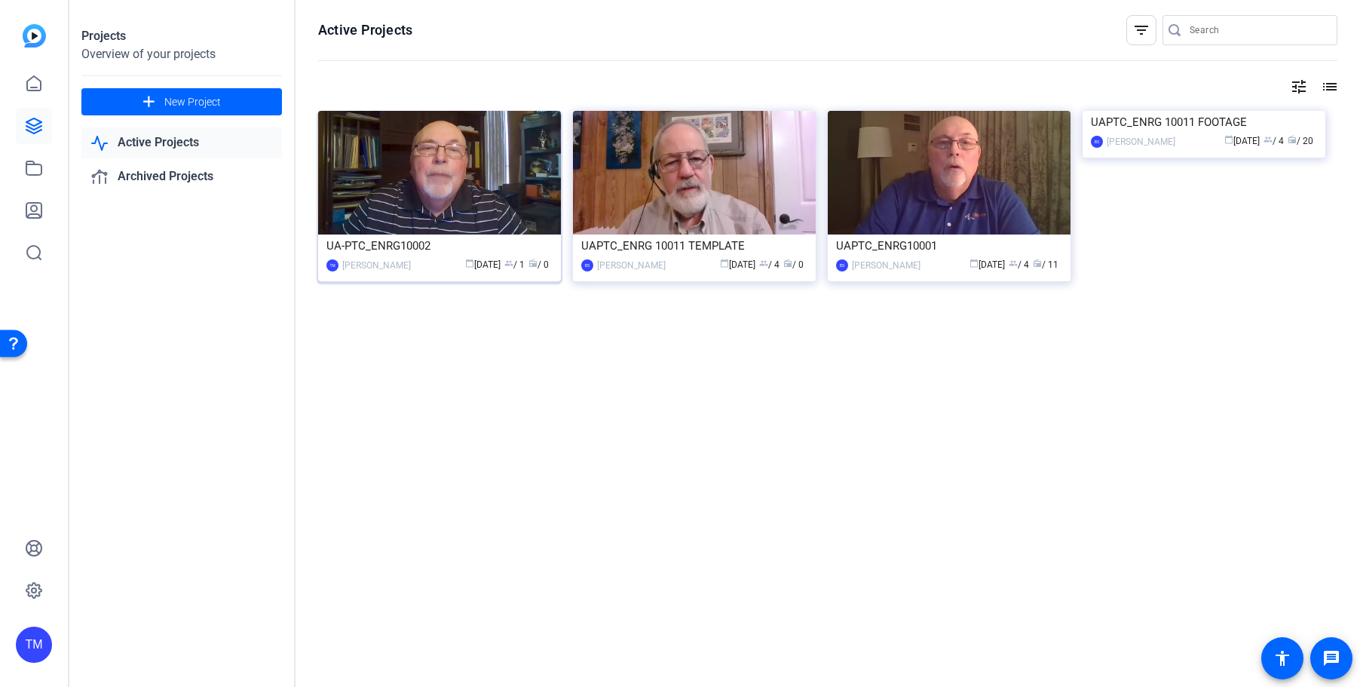
click at [454, 197] on img at bounding box center [439, 173] width 243 height 124
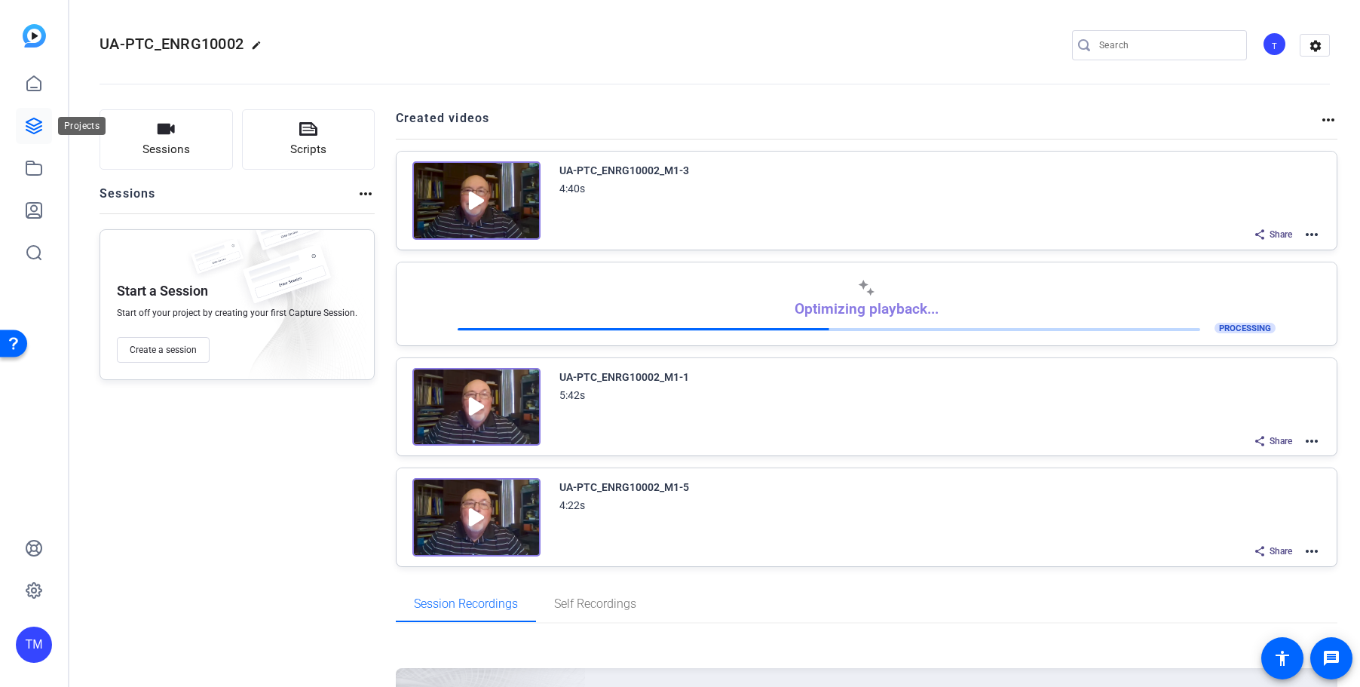
click at [38, 127] on icon at bounding box center [33, 125] width 15 height 15
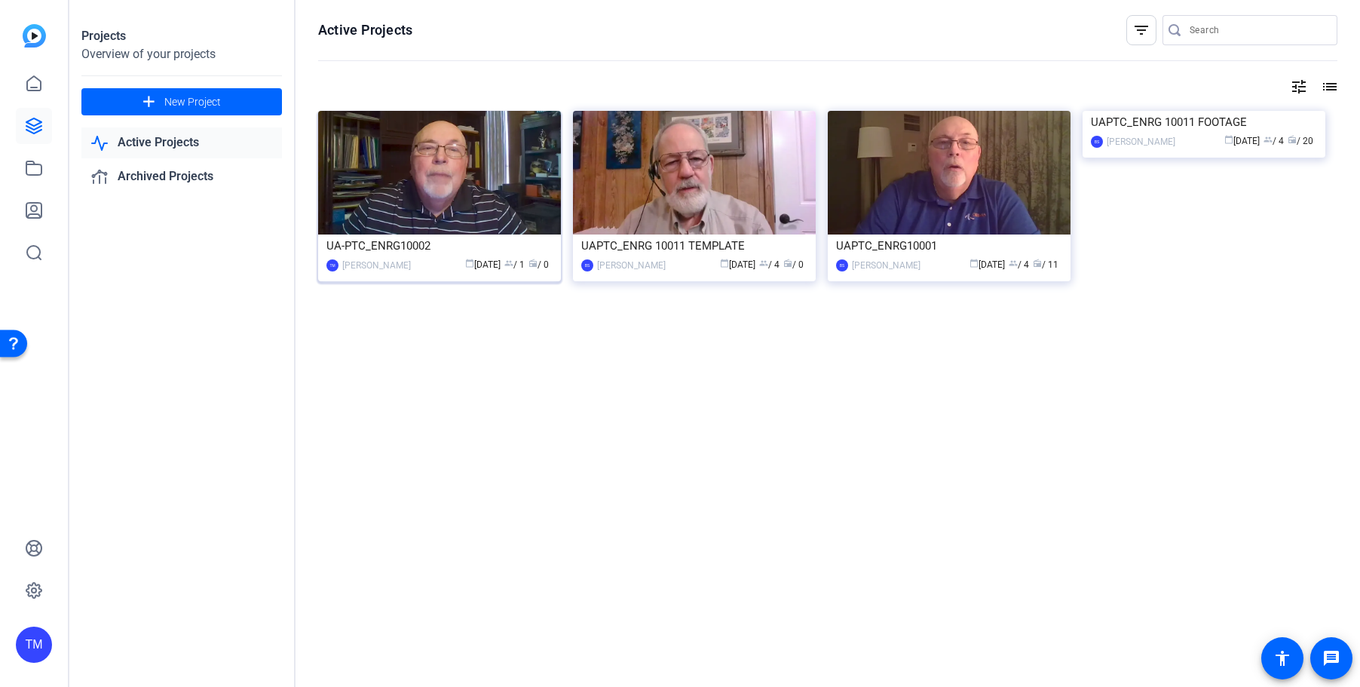
click at [469, 186] on img at bounding box center [439, 173] width 243 height 124
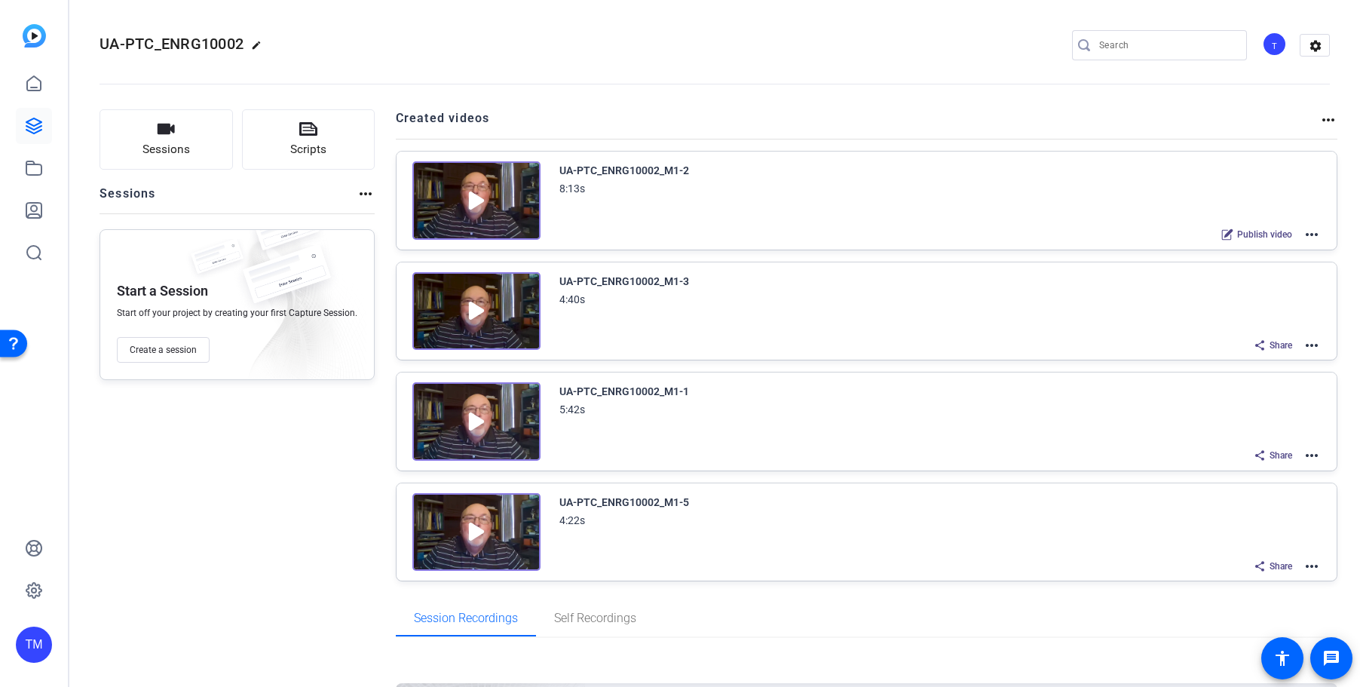
click at [465, 200] on img at bounding box center [476, 200] width 128 height 78
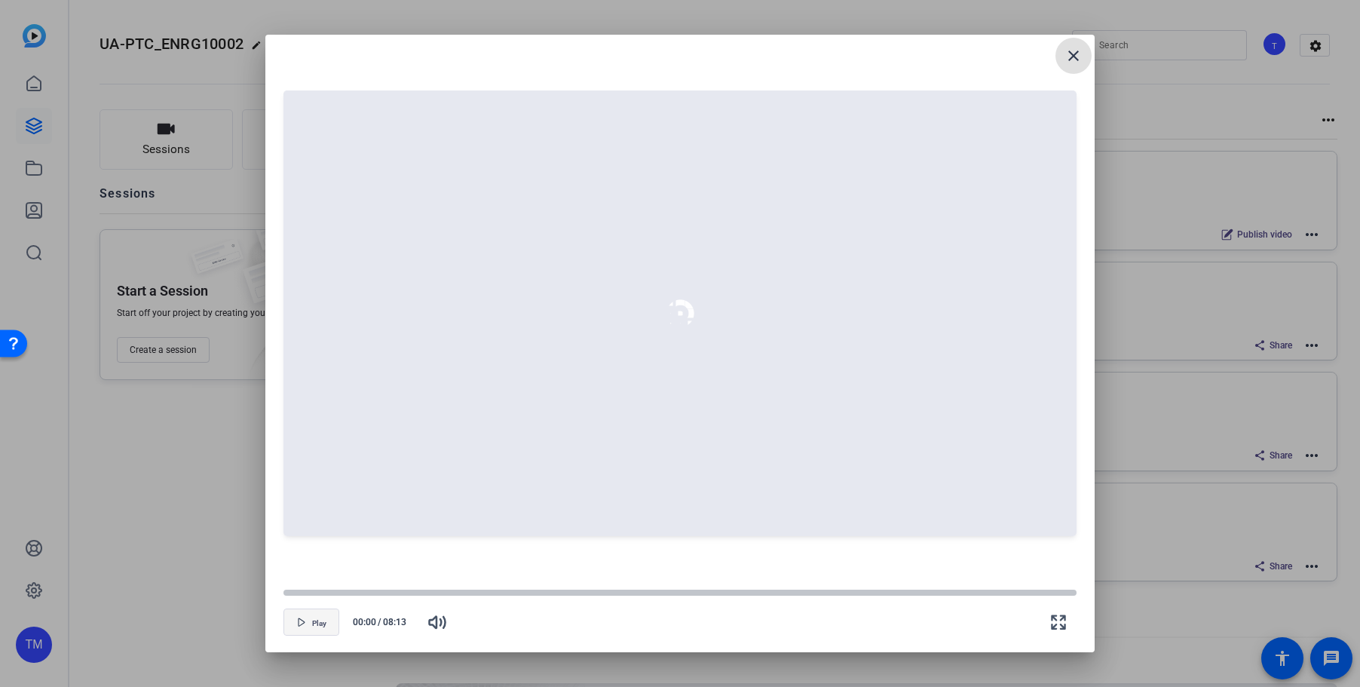
click at [317, 615] on span "button" at bounding box center [311, 622] width 54 height 36
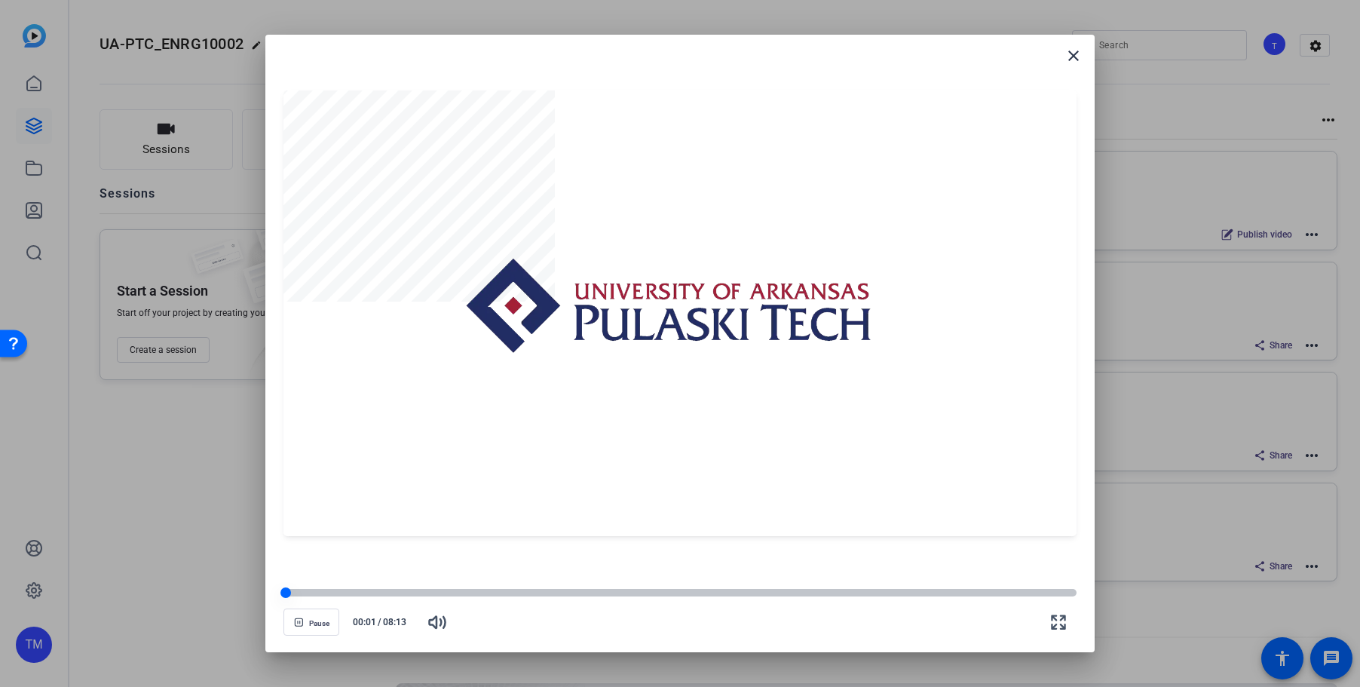
click at [302, 589] on div at bounding box center [679, 593] width 793 height 8
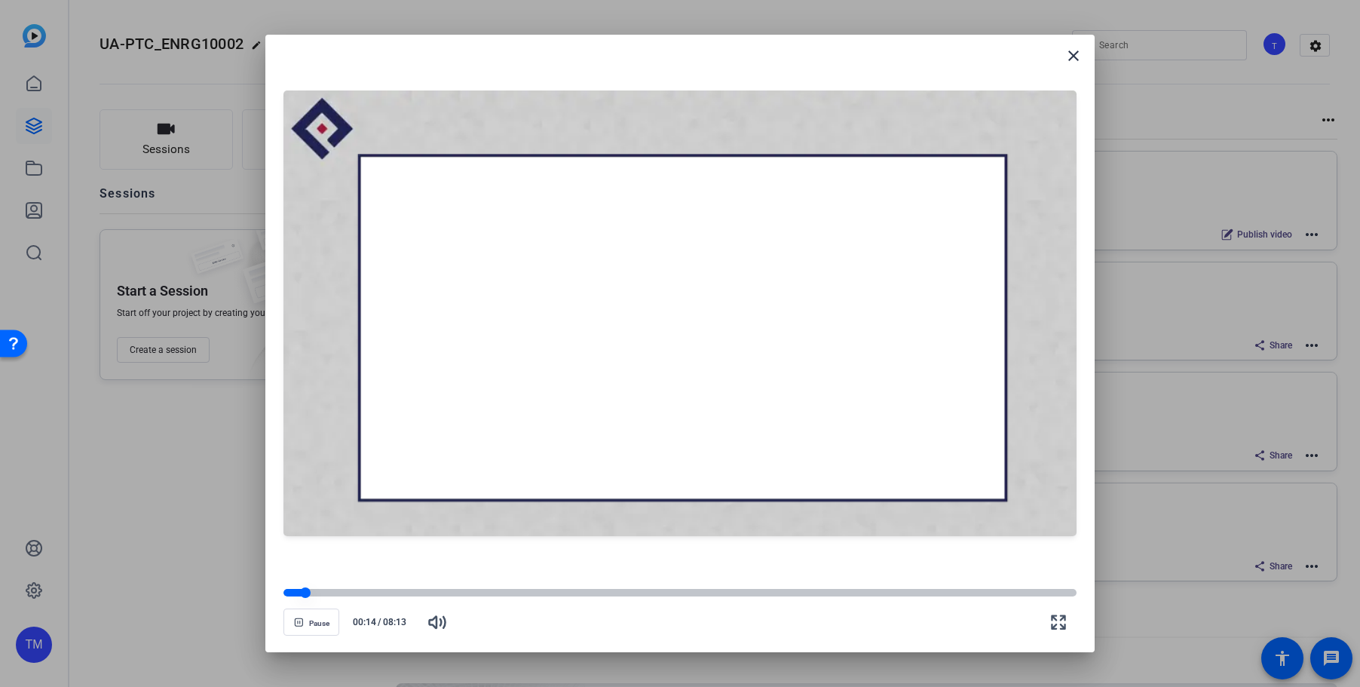
click at [327, 592] on div at bounding box center [679, 593] width 793 height 8
click at [359, 592] on div at bounding box center [679, 593] width 793 height 8
click at [401, 590] on div at bounding box center [679, 593] width 793 height 8
click at [537, 594] on div at bounding box center [679, 593] width 793 height 8
click at [632, 596] on div at bounding box center [679, 593] width 793 height 8
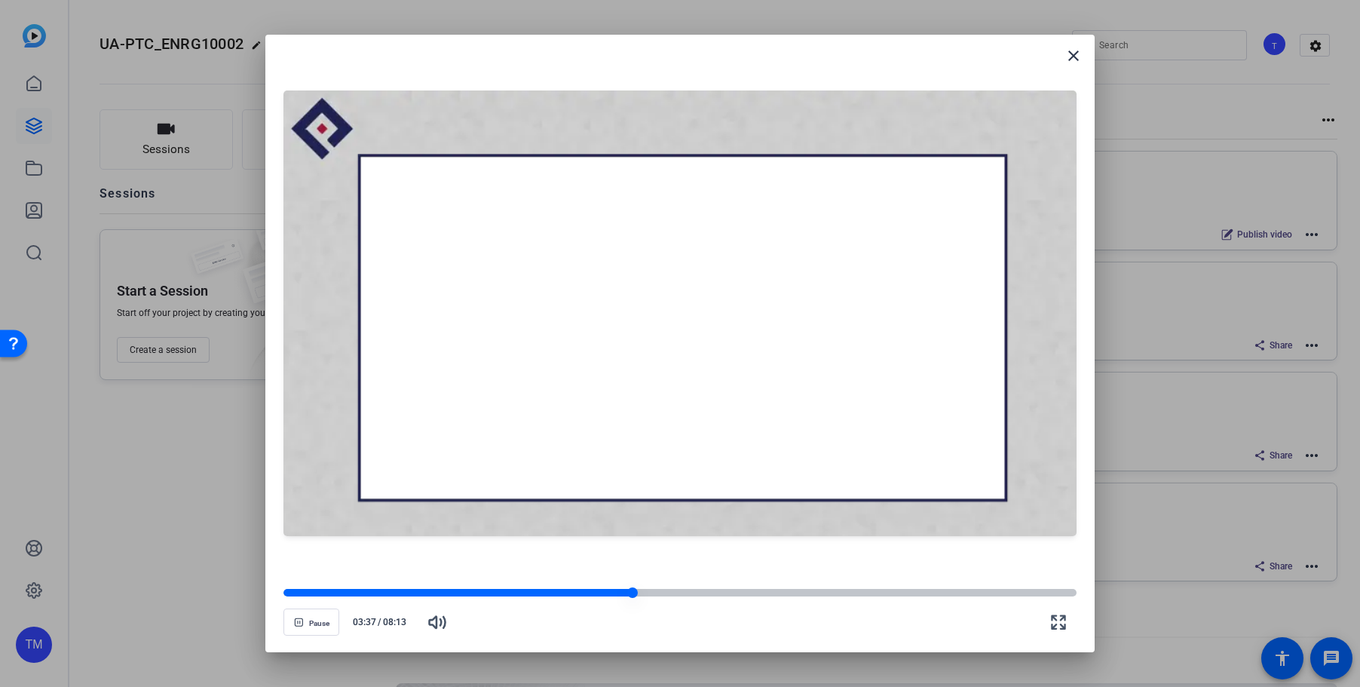
click at [724, 597] on div at bounding box center [679, 592] width 793 height 11
click at [826, 599] on div "Pause 04:34 / 08:13" at bounding box center [679, 613] width 793 height 53
click at [876, 598] on div at bounding box center [679, 592] width 793 height 11
click at [968, 593] on div at bounding box center [679, 593] width 793 height 8
click at [999, 592] on div at bounding box center [679, 593] width 793 height 8
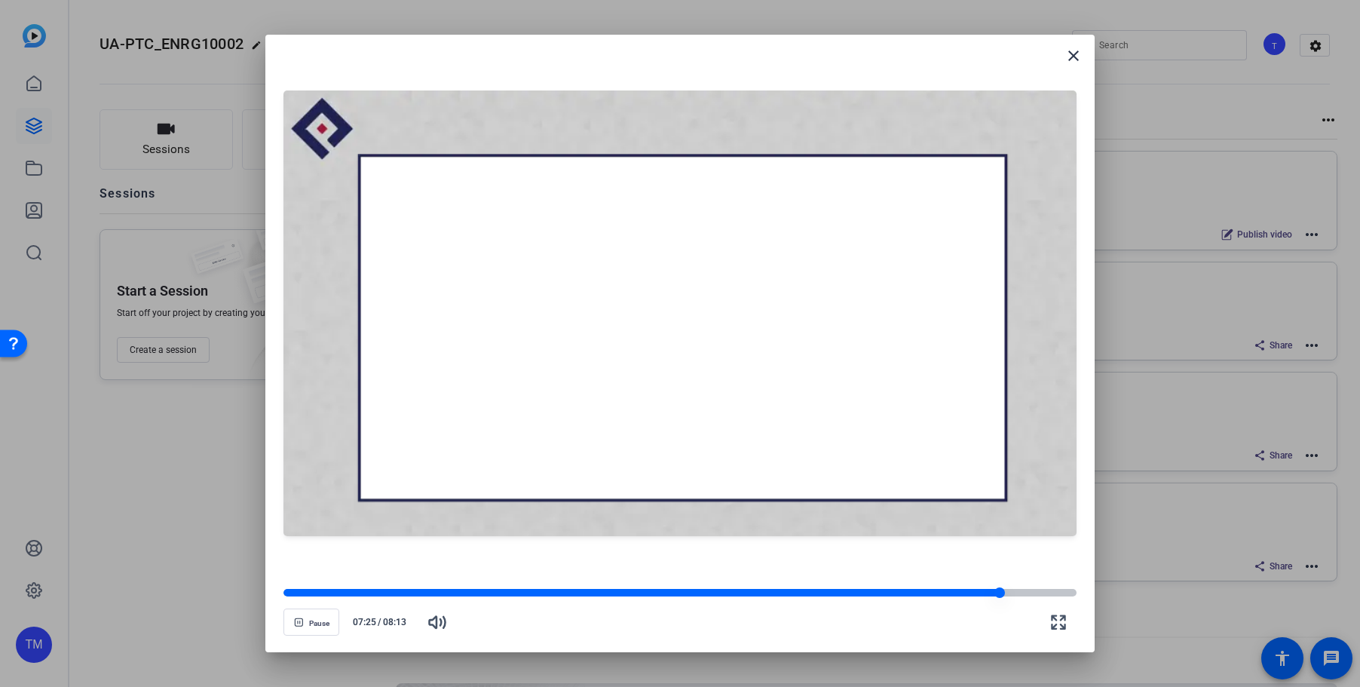
click at [1023, 592] on div at bounding box center [679, 593] width 793 height 8
click at [1043, 596] on div at bounding box center [679, 593] width 793 height 8
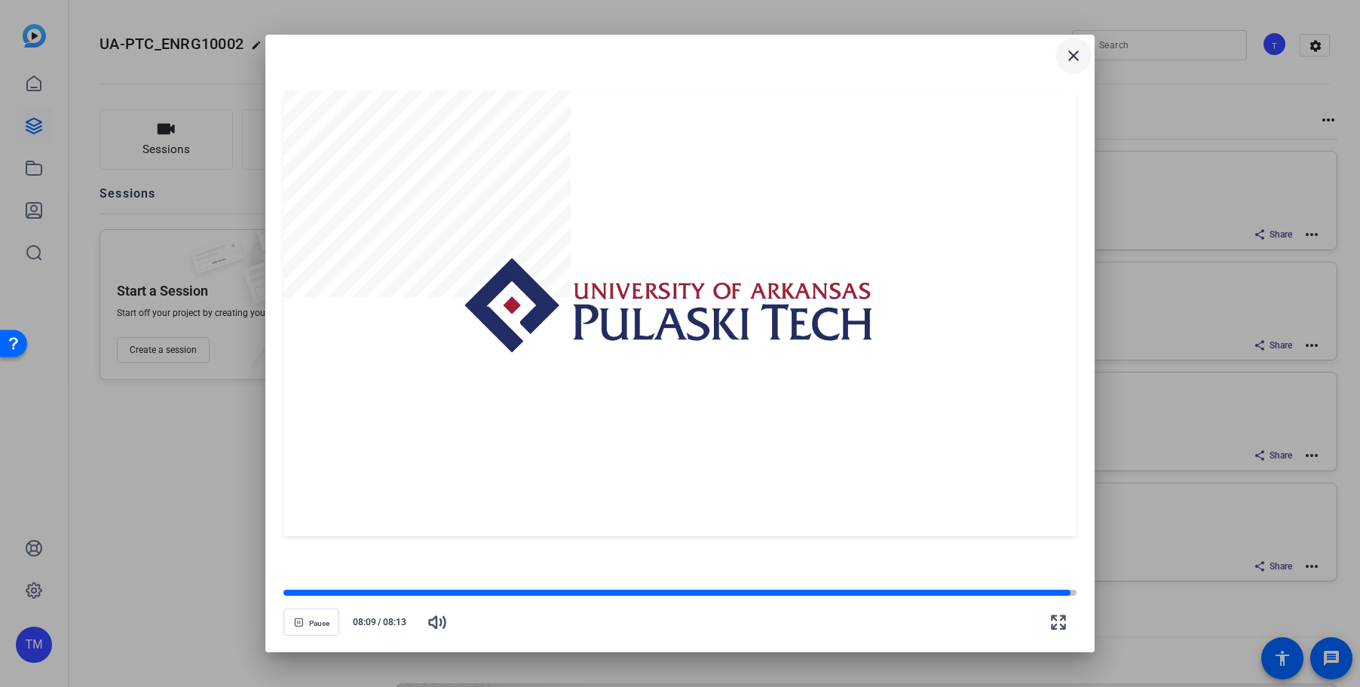
click at [1073, 53] on mat-icon "close" at bounding box center [1073, 56] width 18 height 18
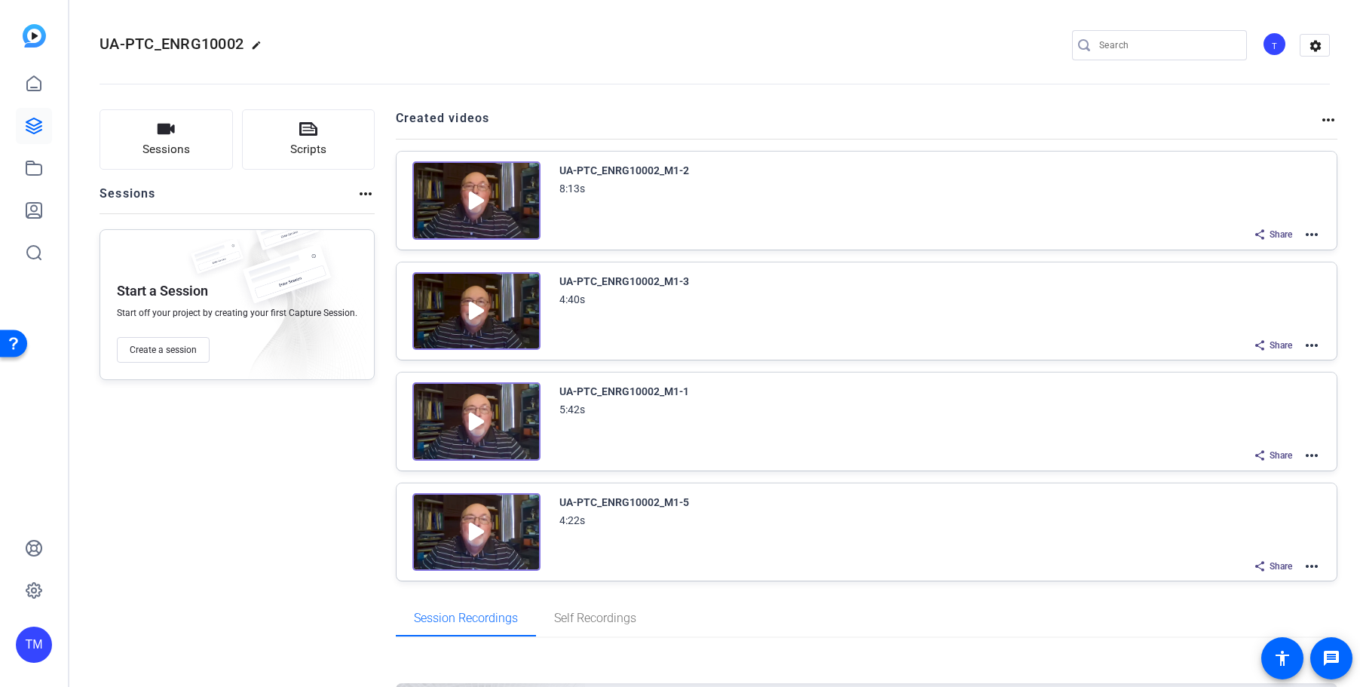
click at [1317, 228] on mat-icon "more_horiz" at bounding box center [1312, 234] width 18 height 18
click at [1251, 369] on span "Download Video" at bounding box center [1256, 366] width 105 height 18
click at [224, 475] on div "Sessions Scripts Sessions more_horiz Start a Session Start off your project by …" at bounding box center [237, 455] width 275 height 692
click at [36, 126] on icon at bounding box center [34, 126] width 18 height 18
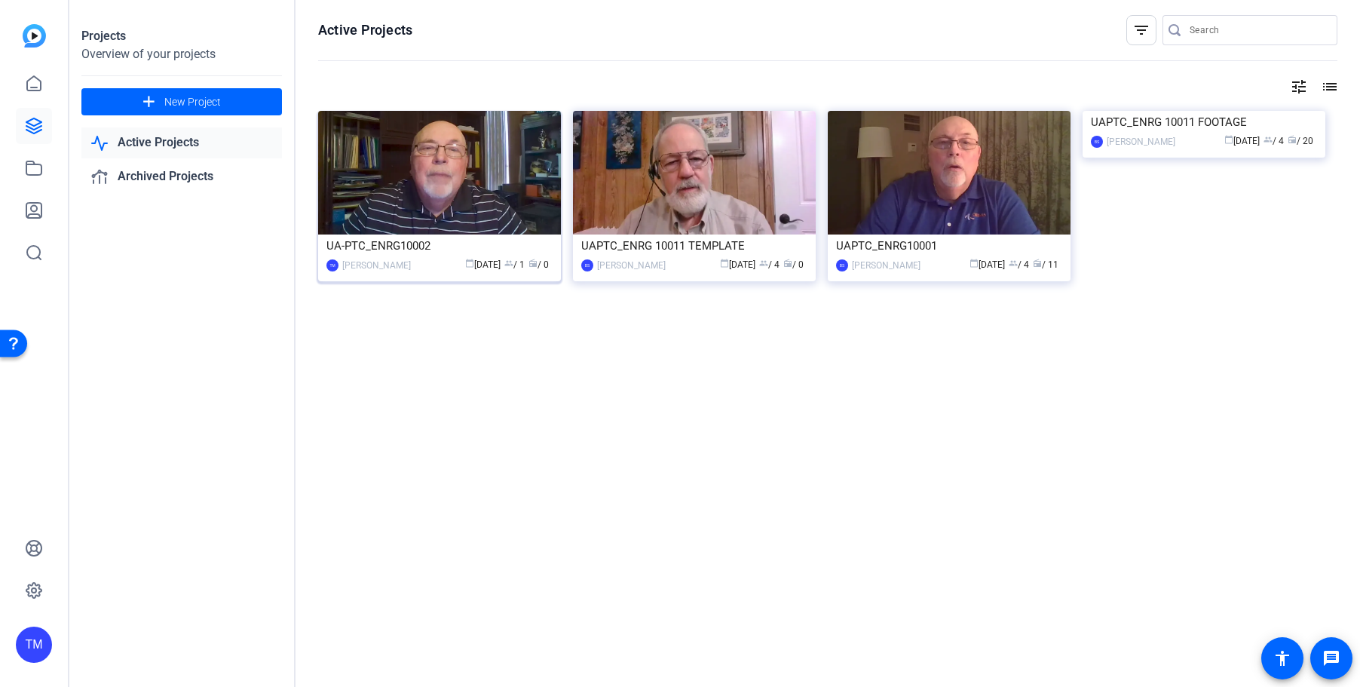
click at [417, 185] on img at bounding box center [439, 173] width 243 height 124
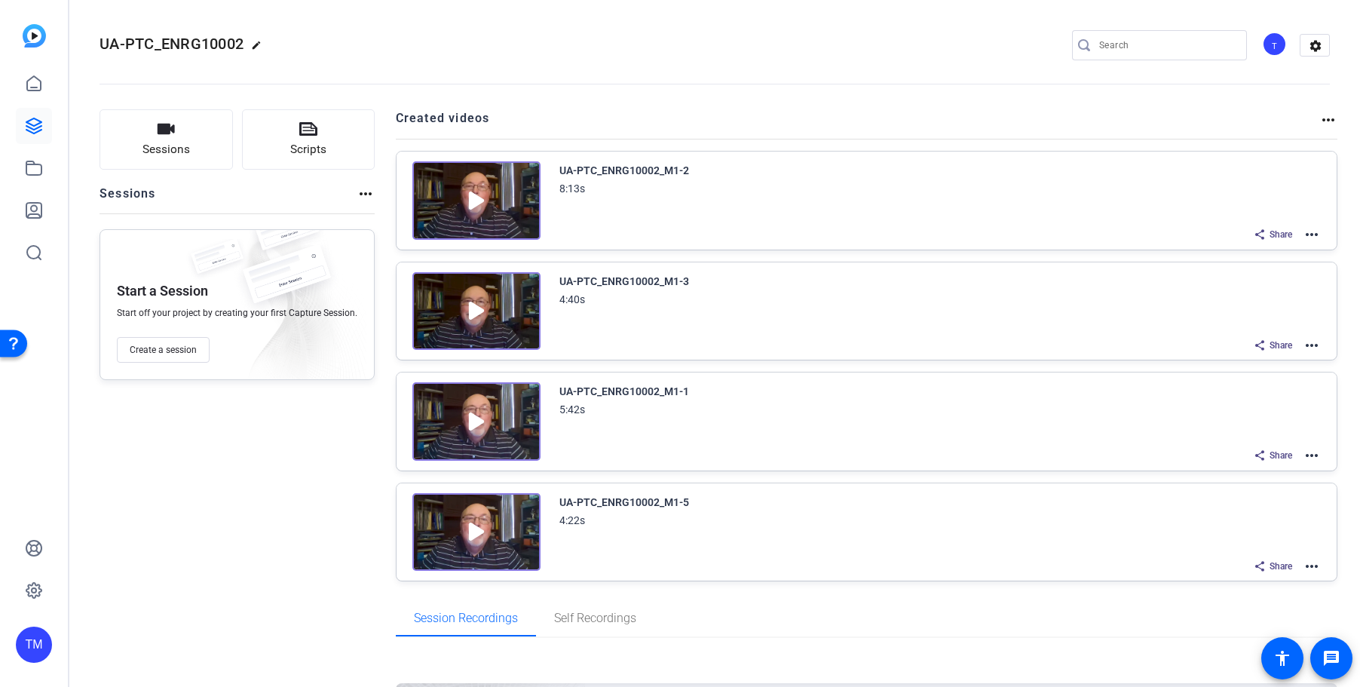
click at [663, 173] on div "UA-PTC_ENRG10002_M1-2" at bounding box center [624, 170] width 130 height 18
drag, startPoint x: 557, startPoint y: 167, endPoint x: 683, endPoint y: 170, distance: 125.9
click at [683, 170] on div "UA-PTC_ENRG10002_M1-2" at bounding box center [624, 170] width 130 height 18
click at [556, 390] on div "UA-PTC_ENRG10002_M1-1 5:42s Share more_horiz" at bounding box center [930, 406] width 781 height 49
drag, startPoint x: 559, startPoint y: 392, endPoint x: 691, endPoint y: 390, distance: 132.7
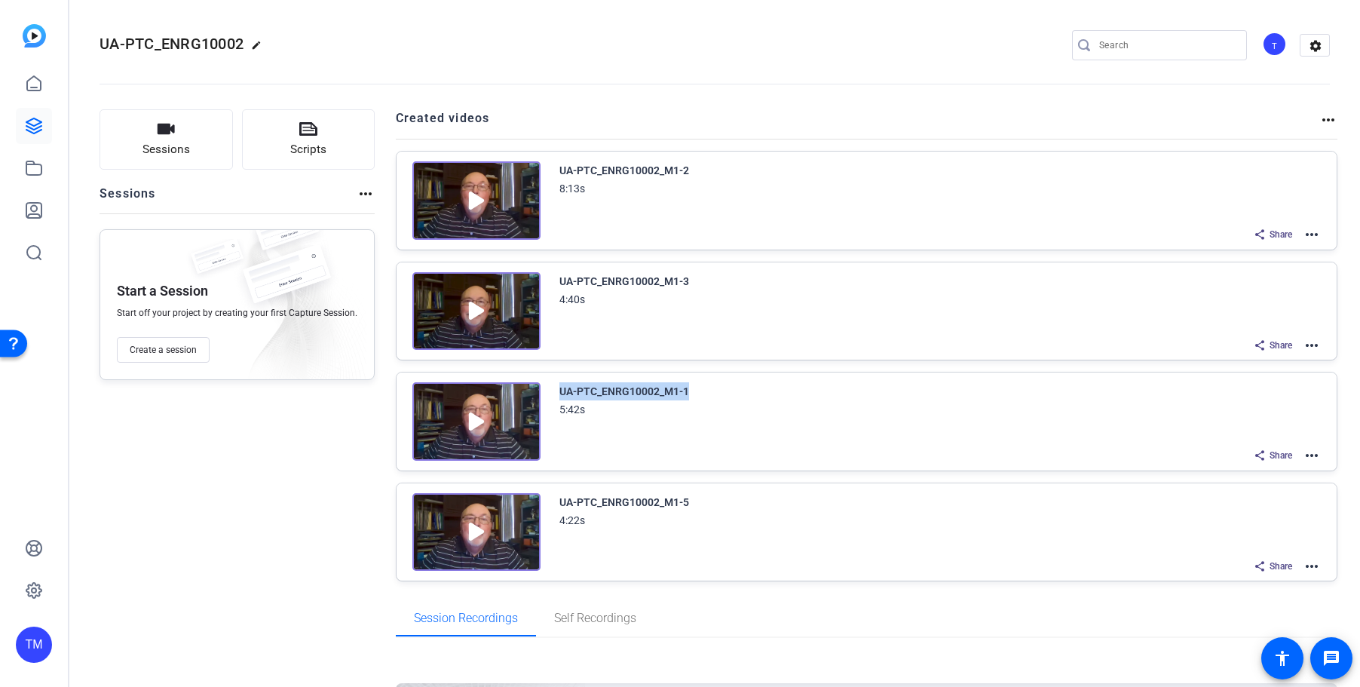
click at [691, 390] on div "UA-PTC_ENRG10002_M1-1 5:42s" at bounding box center [940, 400] width 762 height 36
copy div "UA-PTC_ENRG10002_M1-1"
click at [29, 137] on link at bounding box center [34, 126] width 36 height 36
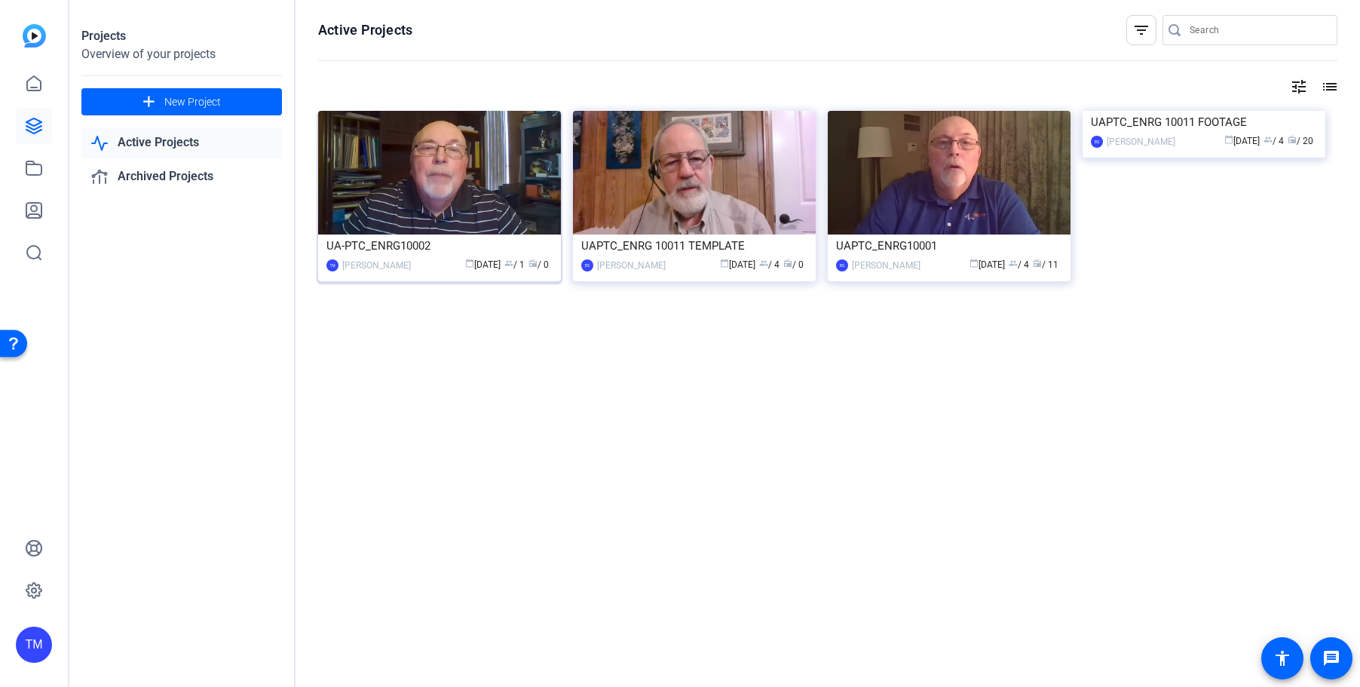
click at [492, 197] on img at bounding box center [439, 173] width 243 height 124
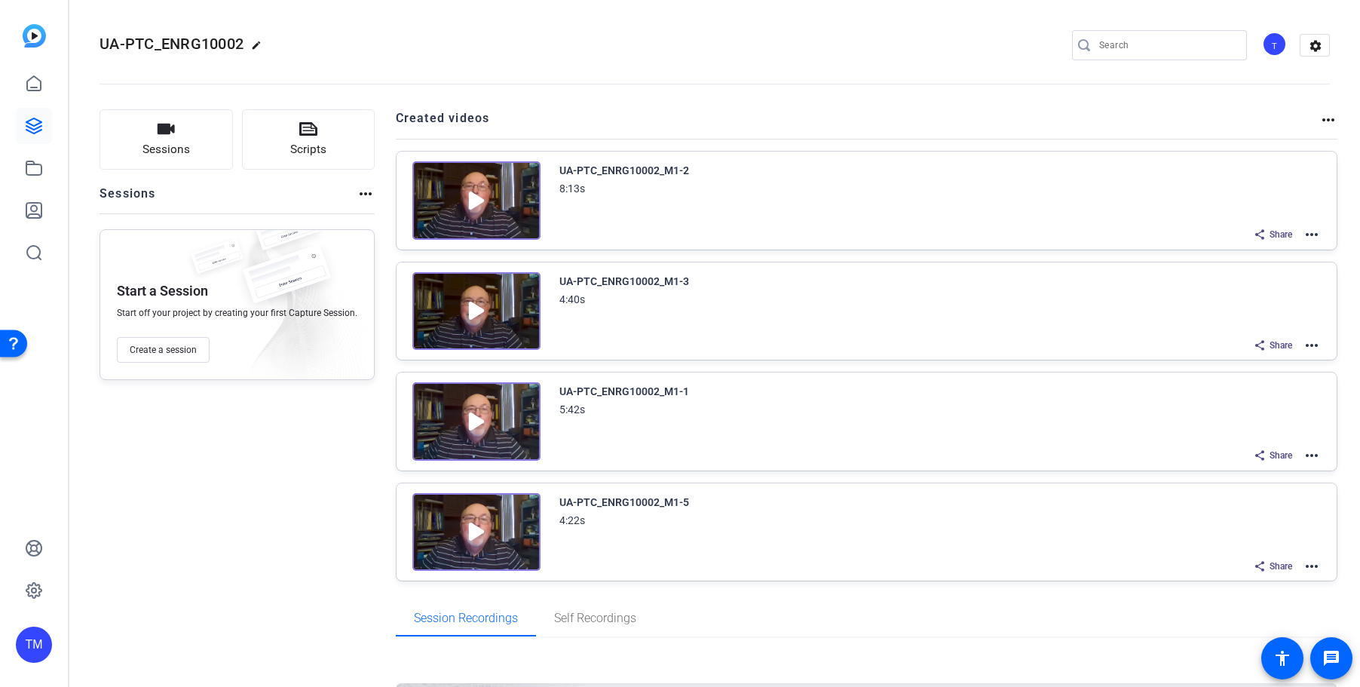
click at [1307, 234] on mat-icon "more_horiz" at bounding box center [1312, 234] width 18 height 18
click at [1278, 269] on span "Duplicate here" at bounding box center [1256, 271] width 105 height 18
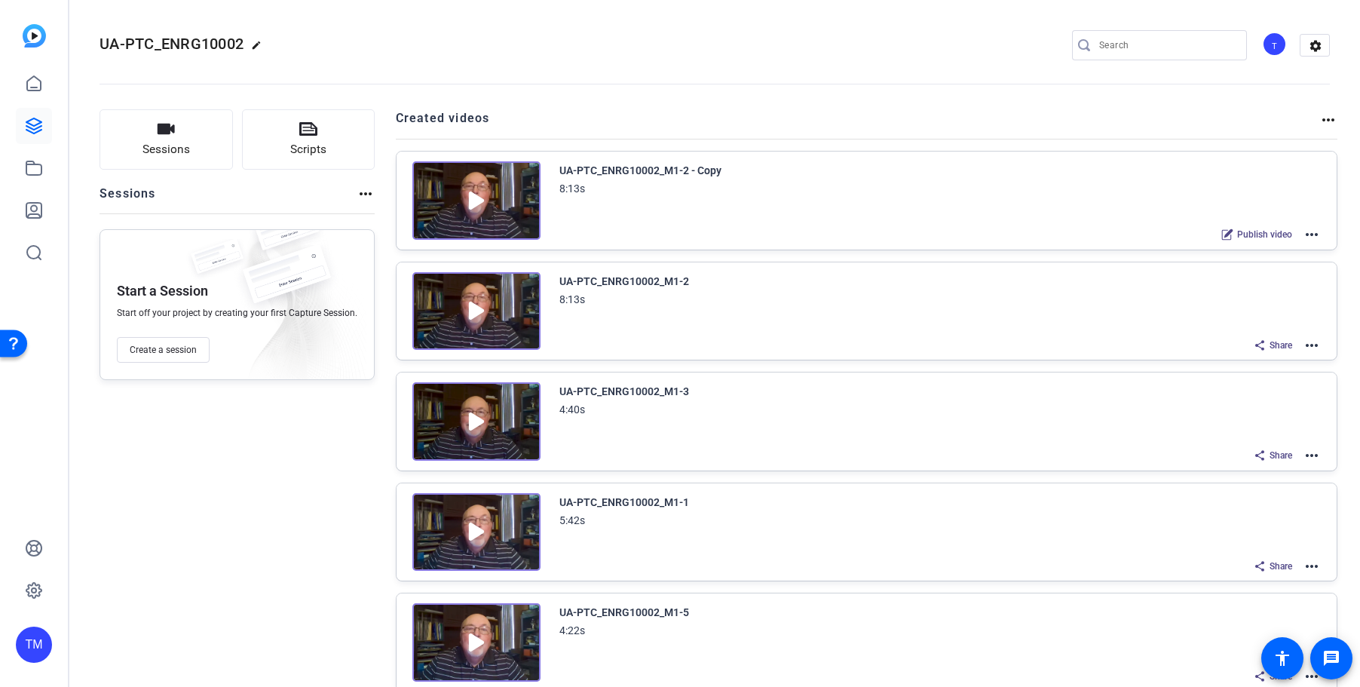
click at [1314, 236] on mat-icon "more_horiz" at bounding box center [1312, 234] width 18 height 18
click at [1284, 253] on span "Edit in Creator" at bounding box center [1256, 252] width 105 height 18
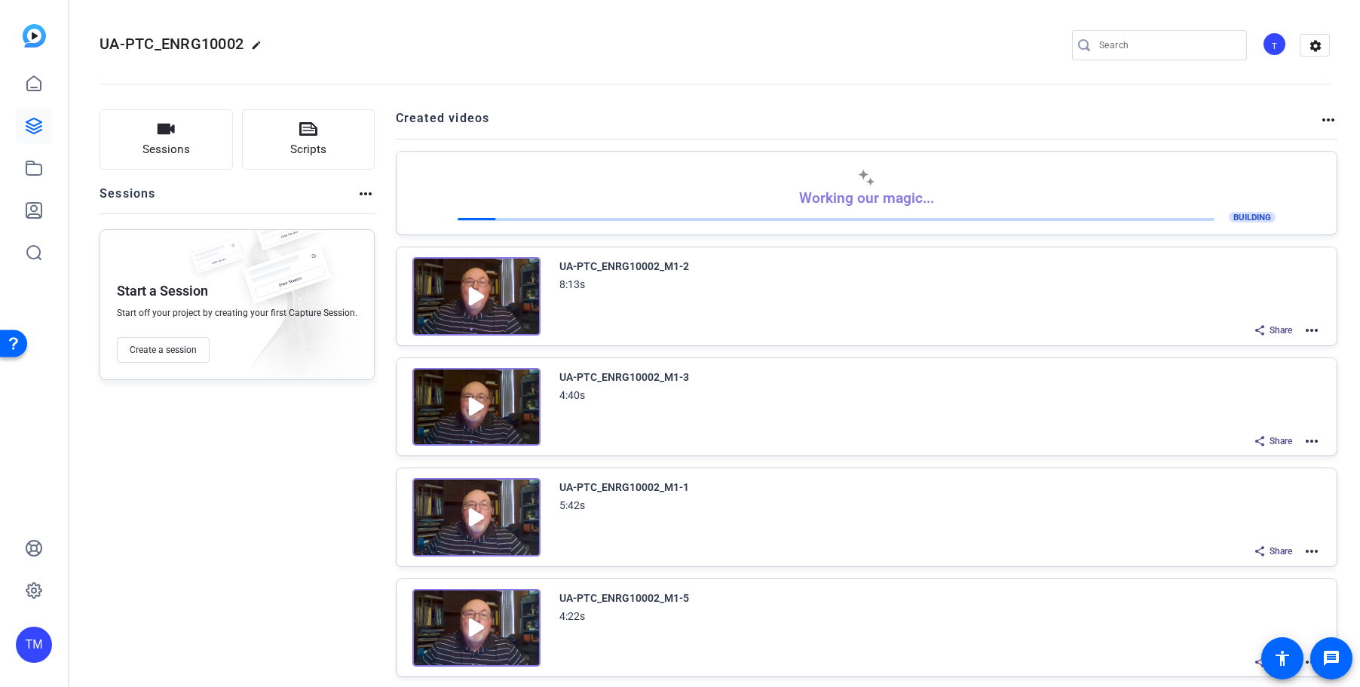
click at [311, 508] on div "Sessions Scripts Sessions more_horiz Start a Session Start off your project by …" at bounding box center [237, 503] width 275 height 788
click at [30, 135] on link at bounding box center [34, 126] width 36 height 36
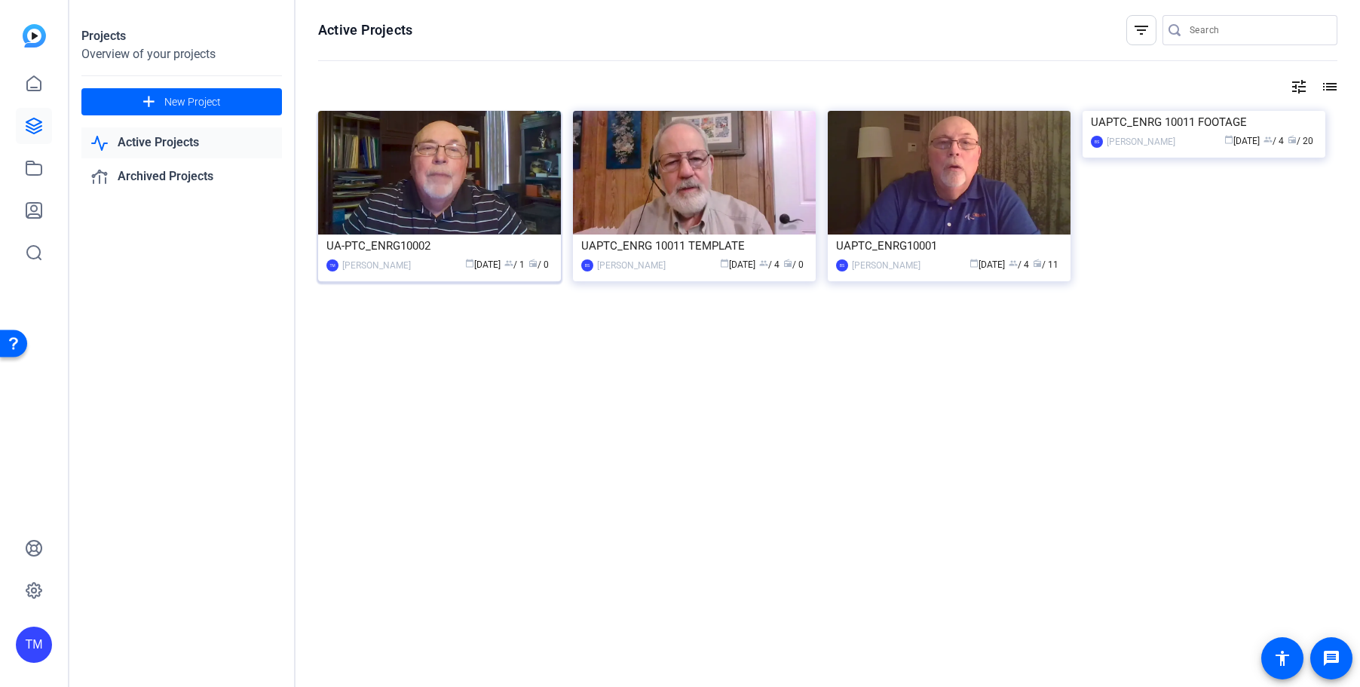
click at [495, 172] on img at bounding box center [439, 173] width 243 height 124
